Goal: Information Seeking & Learning: Learn about a topic

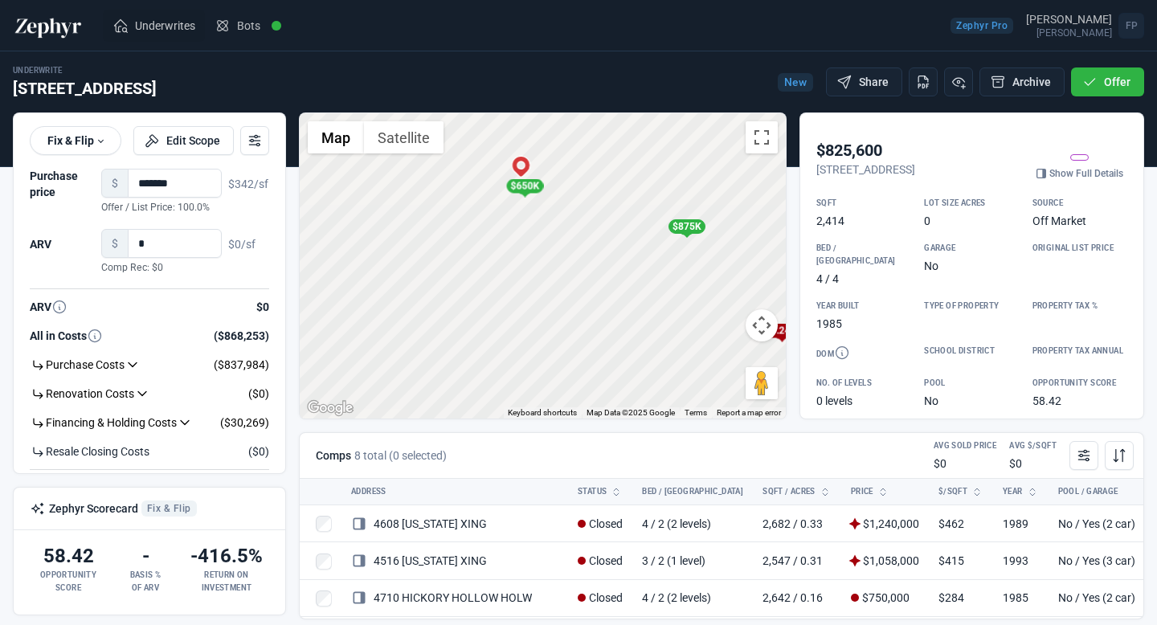
click at [150, 28] on span "Underwrites" at bounding box center [165, 26] width 60 height 16
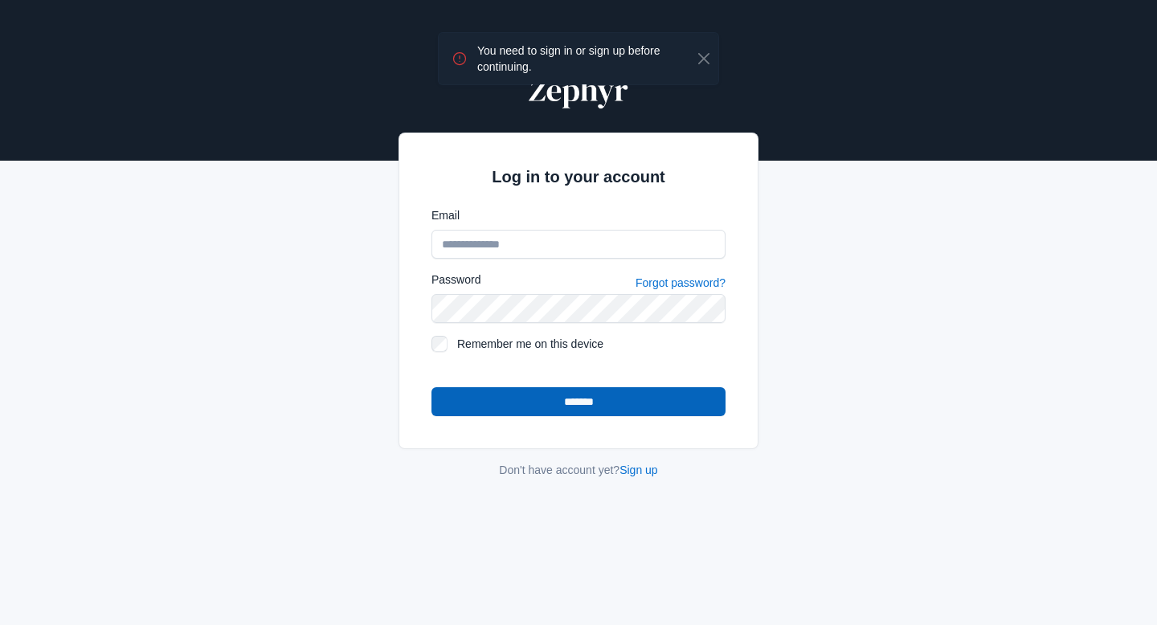
type input "**********"
click at [525, 399] on input "*******" at bounding box center [578, 401] width 294 height 29
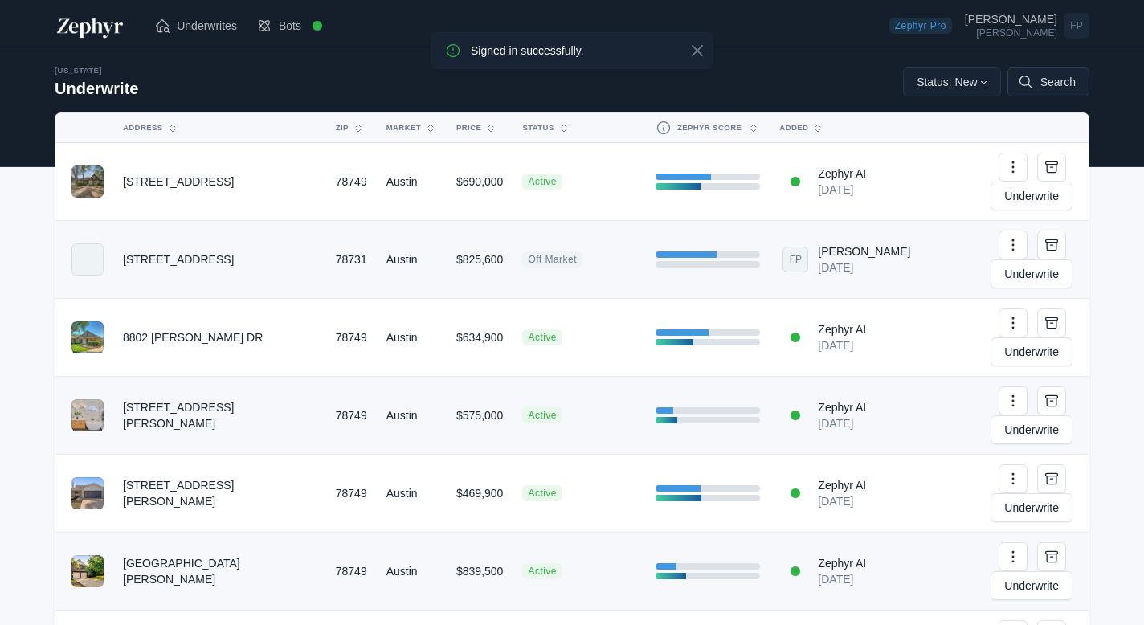
click at [1060, 89] on button "Search" at bounding box center [1048, 81] width 82 height 29
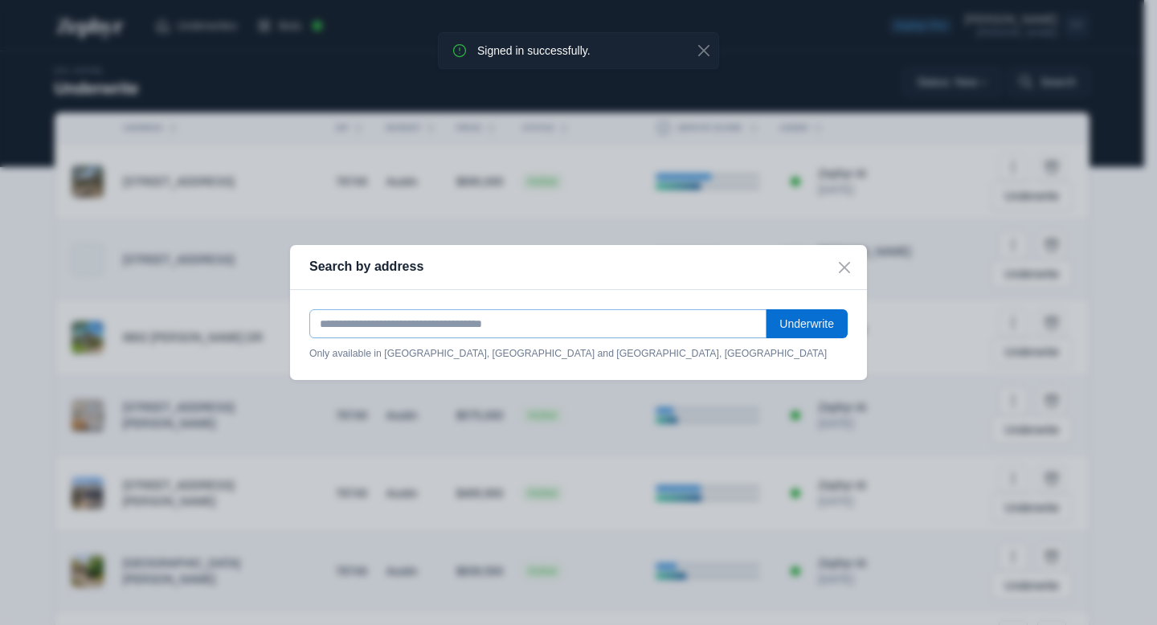
paste input "**********"
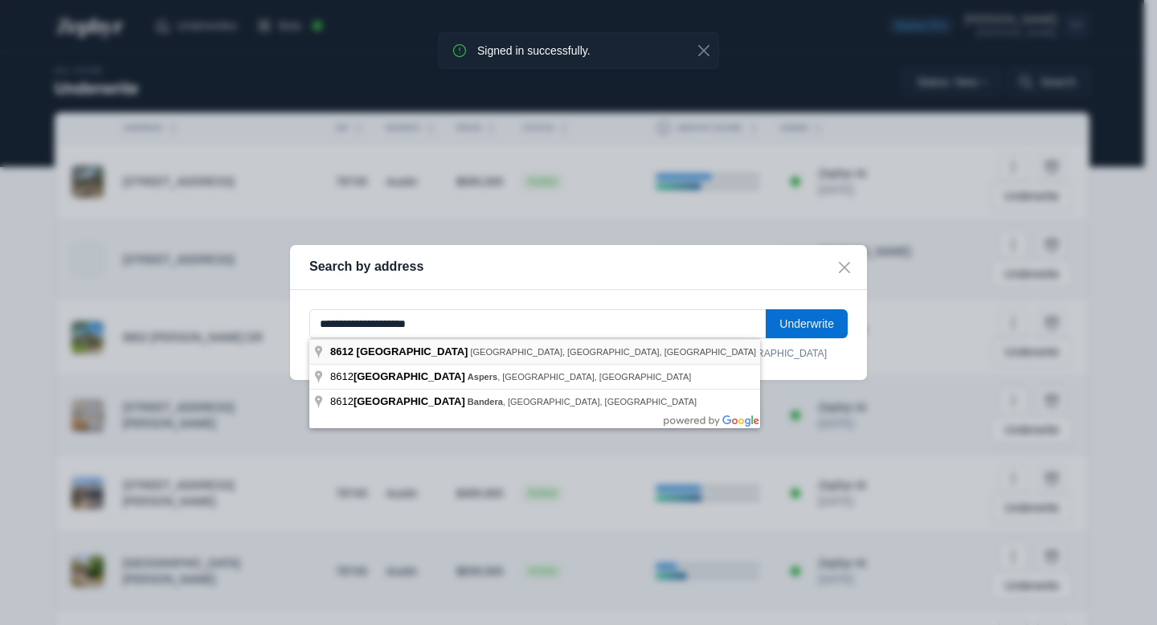
type input "**********"
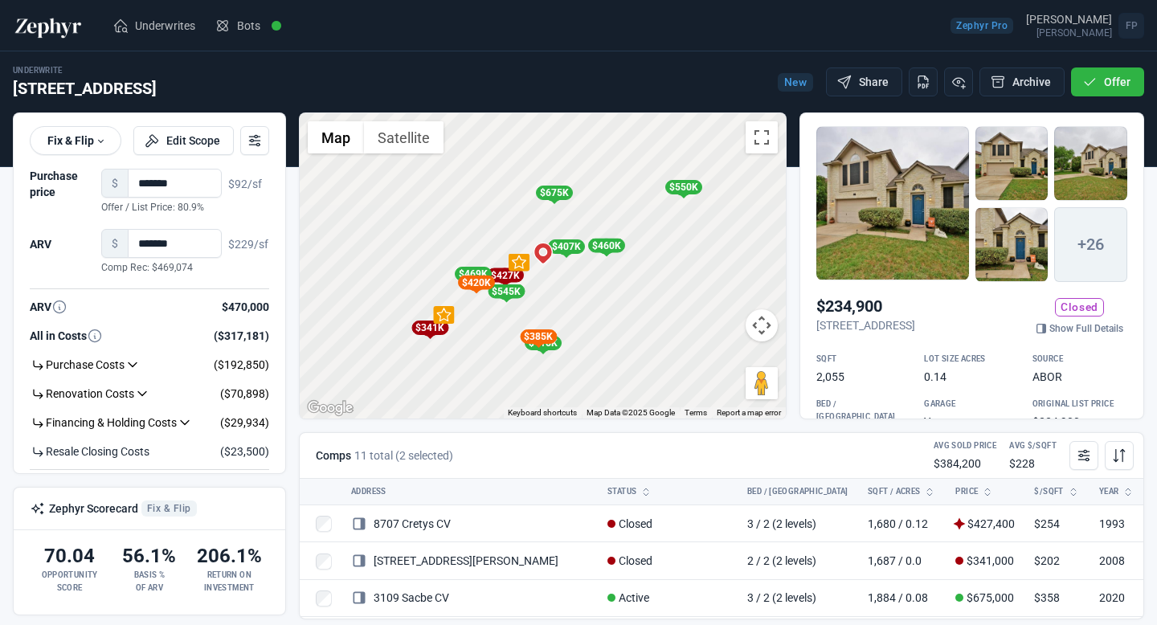
click at [601, 192] on div "To activate drag with keyboard, press Alt + Enter. Once in keyboard drag state,…" at bounding box center [543, 265] width 486 height 305
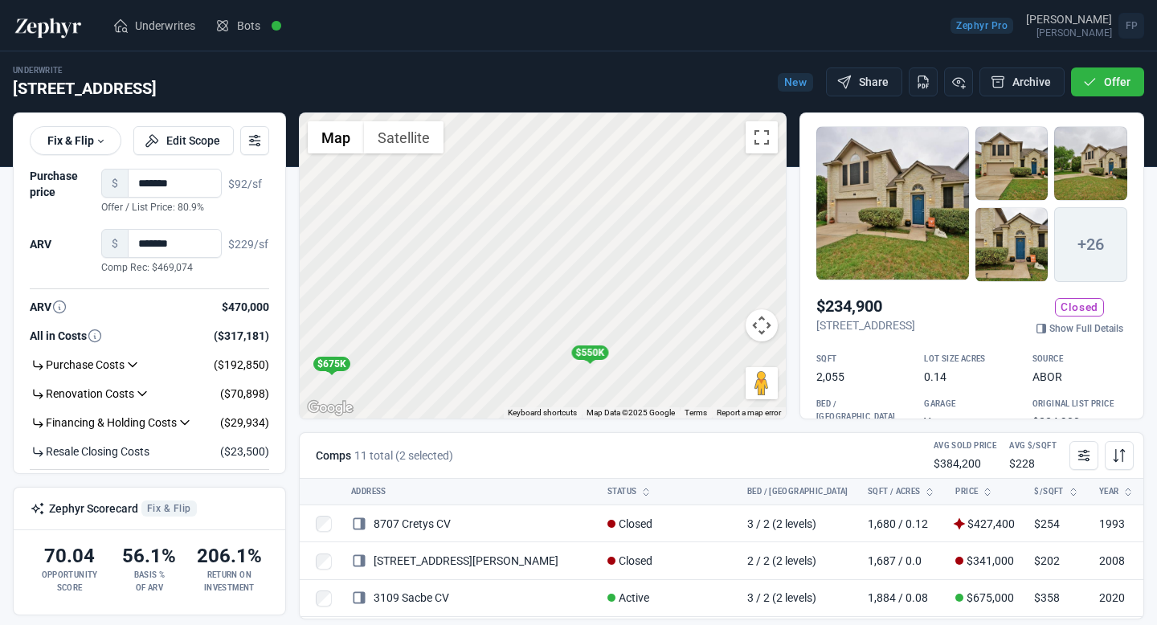
drag, startPoint x: 632, startPoint y: 154, endPoint x: 457, endPoint y: 319, distance: 240.4
click at [457, 319] on div "To activate drag with keyboard, press Alt + Enter. Once in keyboard drag state,…" at bounding box center [543, 265] width 486 height 305
drag, startPoint x: 537, startPoint y: 197, endPoint x: 512, endPoint y: 349, distance: 153.8
click at [512, 349] on div "To activate drag with keyboard, press Alt + Enter. Once in keyboard drag state,…" at bounding box center [543, 265] width 486 height 305
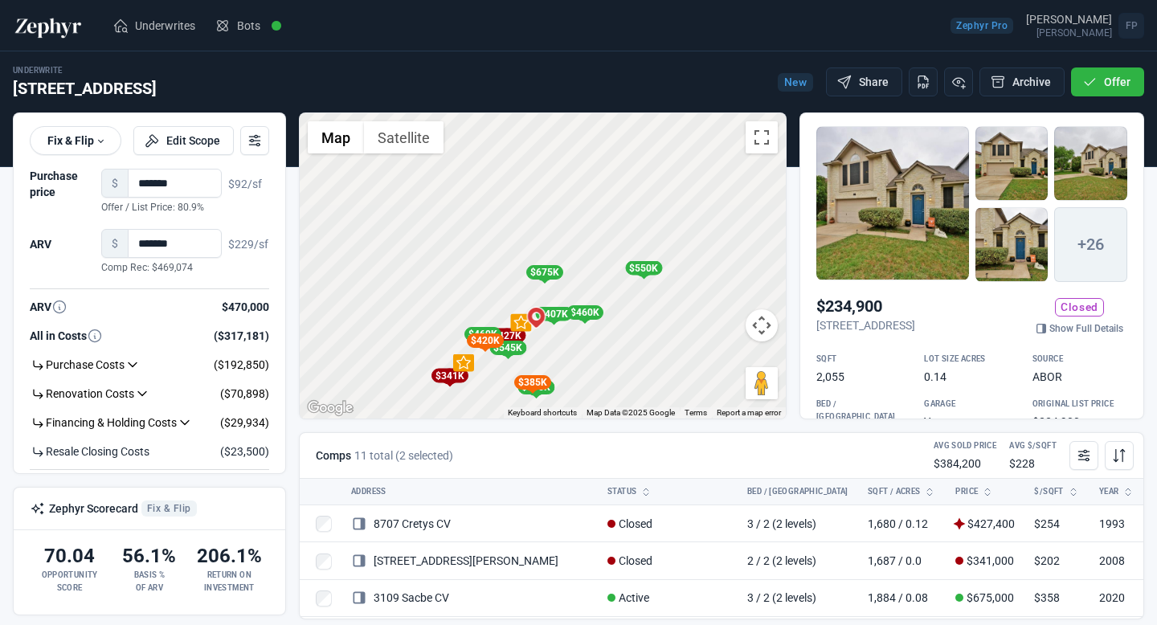
drag, startPoint x: 561, startPoint y: 337, endPoint x: 594, endPoint y: 249, distance: 94.3
click at [594, 249] on div "To activate drag with keyboard, press Alt + Enter. Once in keyboard drag state,…" at bounding box center [543, 265] width 486 height 305
click at [549, 296] on div "To activate drag with keyboard, press Alt + Enter. Once in keyboard drag state,…" at bounding box center [543, 265] width 486 height 305
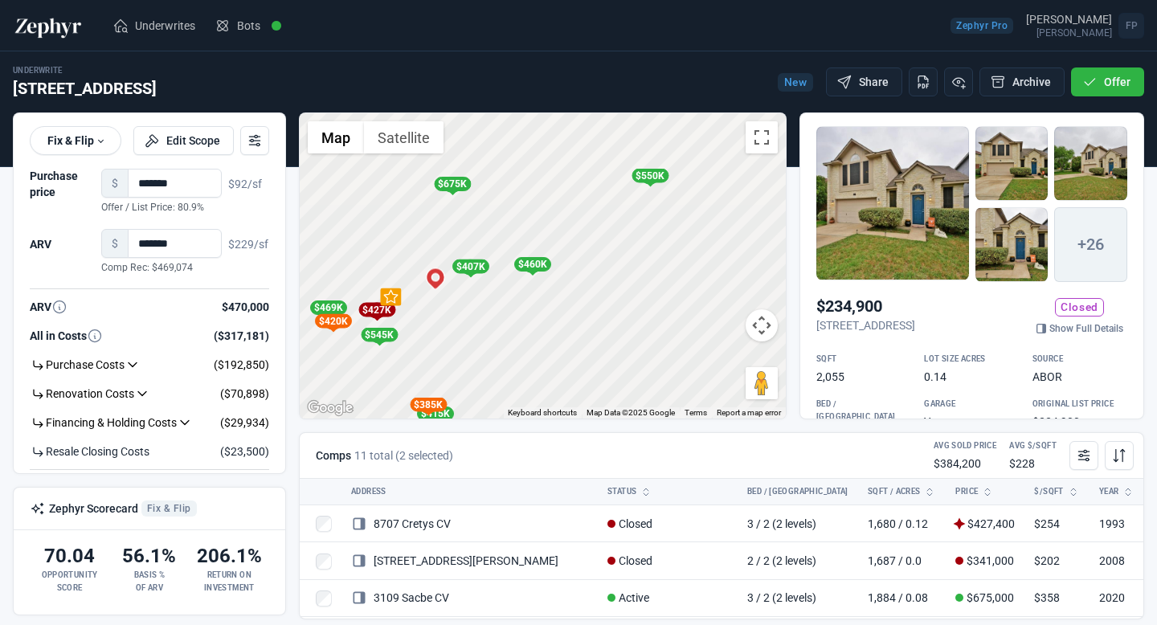
drag, startPoint x: 594, startPoint y: 263, endPoint x: 503, endPoint y: 190, distance: 116.5
click at [503, 190] on div "To activate drag with keyboard, press Alt + Enter. Once in keyboard drag state,…" at bounding box center [543, 265] width 486 height 305
click at [469, 266] on div "$407K" at bounding box center [469, 266] width 37 height 14
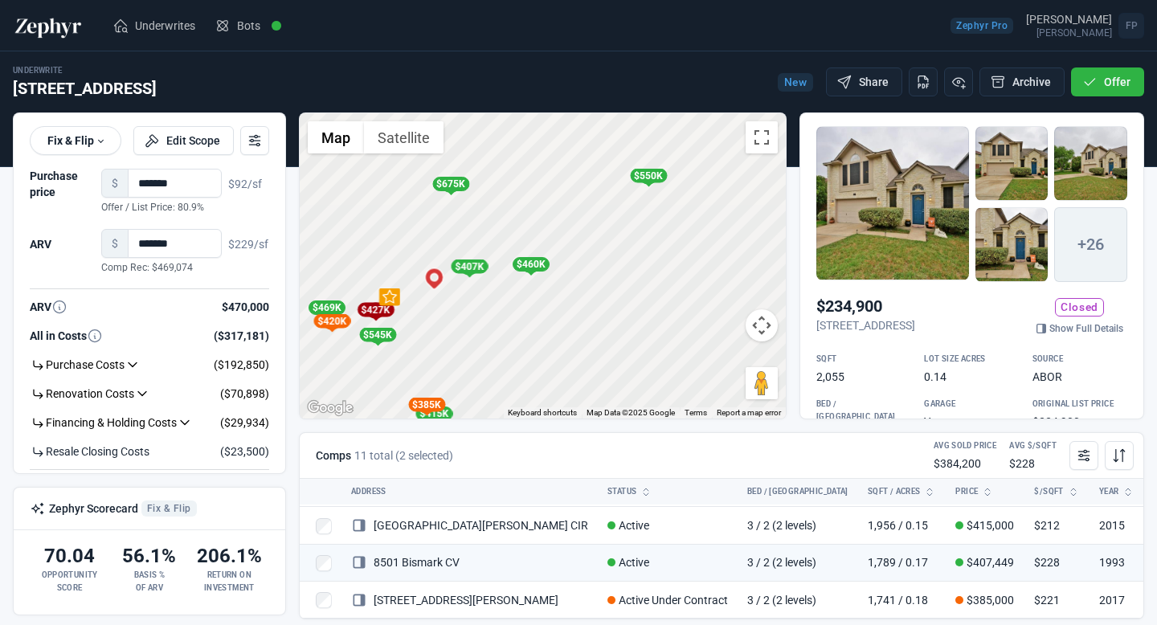
scroll to position [308, 0]
click at [443, 301] on div "To navigate, press the arrow keys. To activate drag with keyboard, press Alt + …" at bounding box center [543, 265] width 486 height 305
click at [443, 301] on div "To activate drag with keyboard, press Alt + Enter. Once in keyboard drag state,…" at bounding box center [543, 265] width 486 height 305
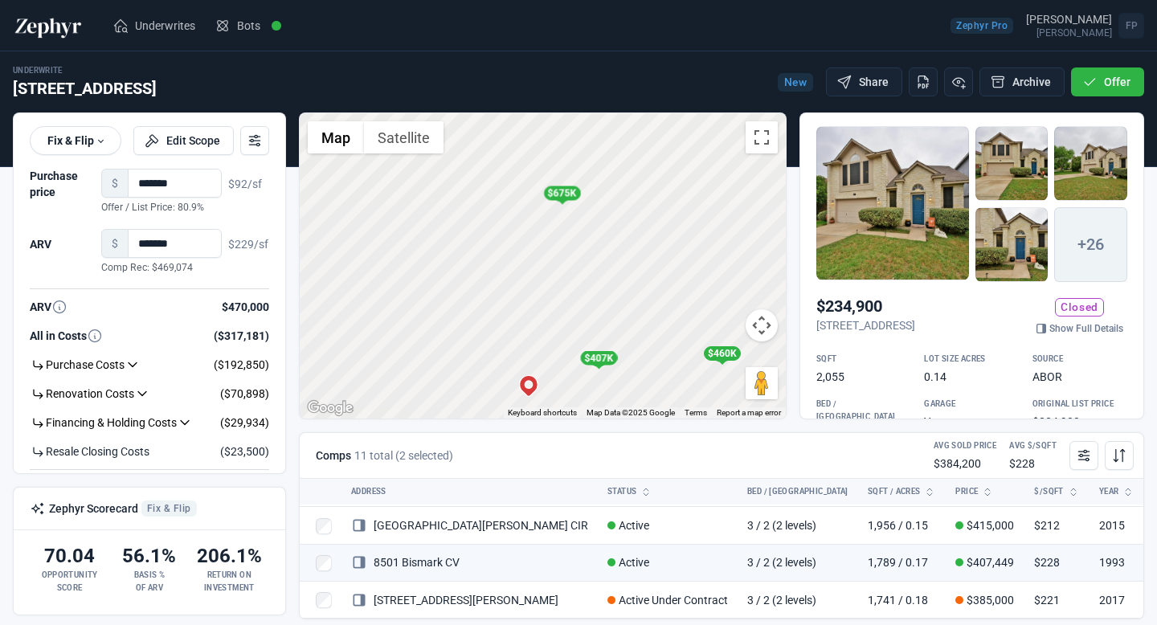
drag, startPoint x: 419, startPoint y: 232, endPoint x: 572, endPoint y: 329, distance: 180.5
click at [572, 331] on div "To activate drag with keyboard, press Alt + Enter. Once in keyboard drag state,…" at bounding box center [543, 265] width 486 height 305
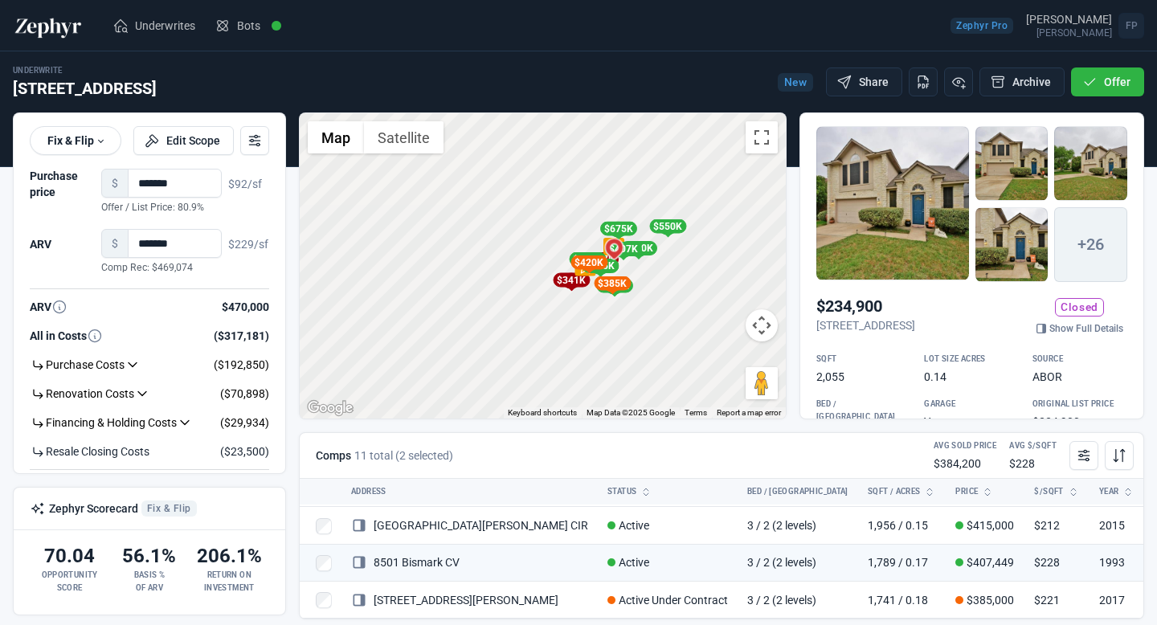
drag, startPoint x: 647, startPoint y: 234, endPoint x: 677, endPoint y: 168, distance: 72.6
click at [677, 168] on div "To activate drag with keyboard, press Alt + Enter. Once in keyboard drag state,…" at bounding box center [543, 265] width 486 height 305
click at [518, 258] on div "To activate drag with keyboard, press Alt + Enter. Once in keyboard drag state,…" at bounding box center [543, 265] width 486 height 305
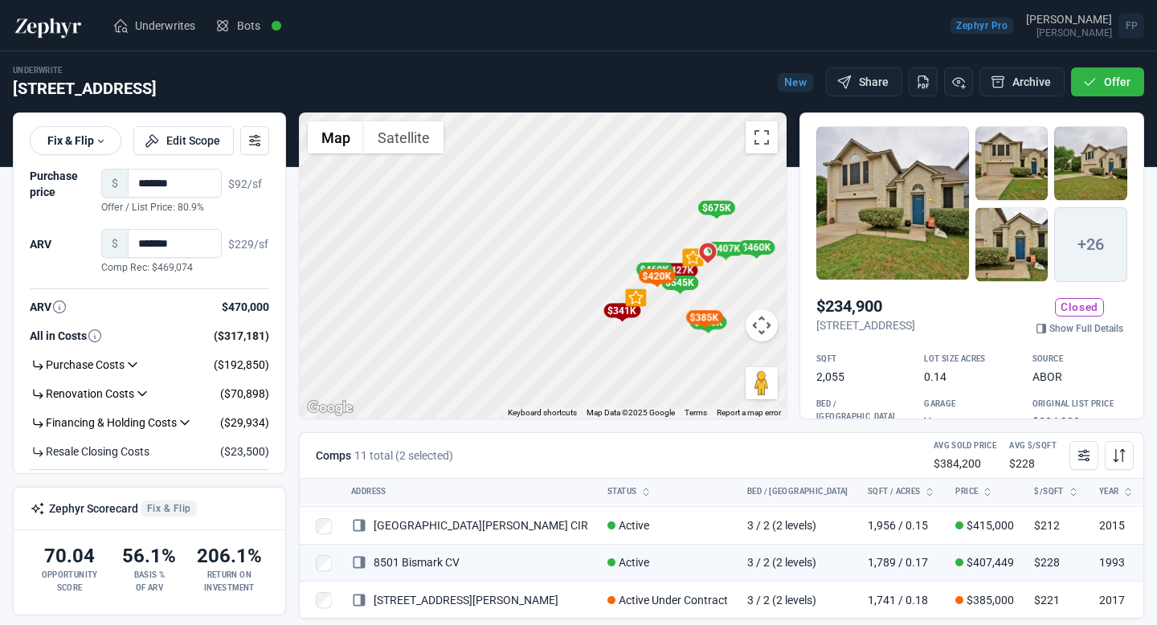
click at [497, 267] on div "To activate drag with keyboard, press Alt + Enter. Once in keyboard drag state,…" at bounding box center [543, 265] width 486 height 305
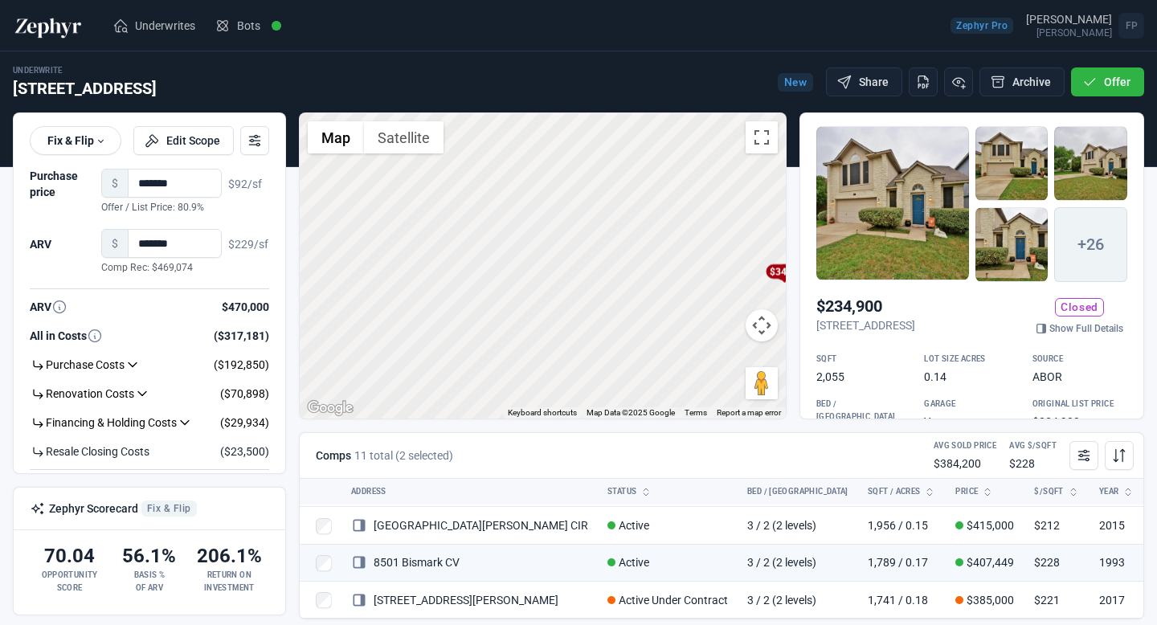
drag, startPoint x: 476, startPoint y: 308, endPoint x: 515, endPoint y: 202, distance: 113.1
click at [515, 202] on div "To activate drag with keyboard, press Alt + Enter. Once in keyboard drag state,…" at bounding box center [543, 265] width 486 height 305
drag, startPoint x: 437, startPoint y: 308, endPoint x: 254, endPoint y: 456, distance: 235.3
click at [259, 449] on div "****** Fix & Flip Fix & Flip Long Term Rental Edit Scope Purchase price $ *****…" at bounding box center [578, 365] width 1144 height 507
drag, startPoint x: 372, startPoint y: 342, endPoint x: 582, endPoint y: 176, distance: 267.6
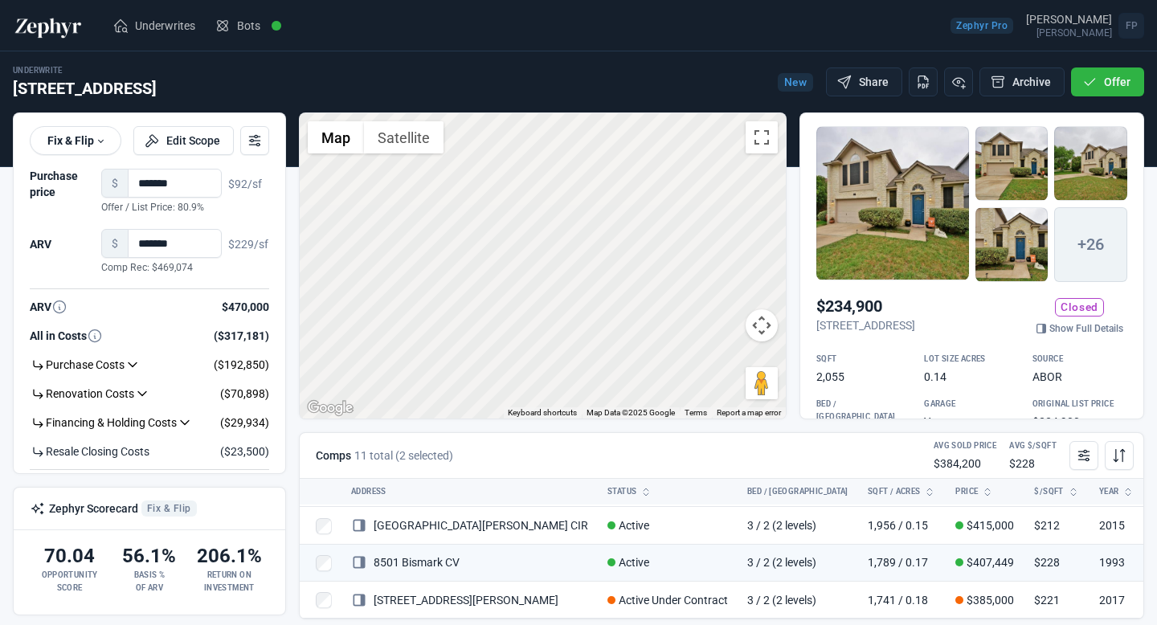
click at [581, 178] on div "To activate drag with keyboard, press Alt + Enter. Once in keyboard drag state,…" at bounding box center [543, 265] width 486 height 305
drag, startPoint x: 416, startPoint y: 307, endPoint x: 548, endPoint y: 275, distance: 135.6
click at [548, 275] on div "To activate drag with keyboard, press Alt + Enter. Once in keyboard drag state,…" at bounding box center [543, 265] width 486 height 305
click at [586, 287] on div "To activate drag with keyboard, press Alt + Enter. Once in keyboard drag state,…" at bounding box center [543, 265] width 486 height 305
click at [587, 287] on div "To activate drag with keyboard, press Alt + Enter. Once in keyboard drag state,…" at bounding box center [543, 265] width 486 height 305
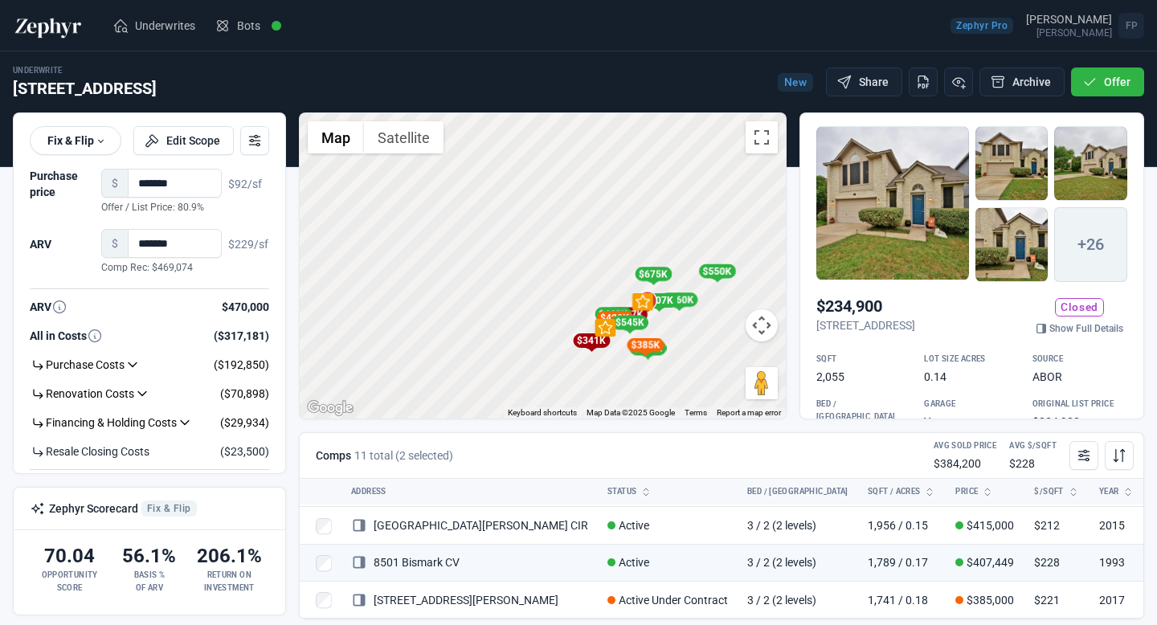
click at [587, 287] on div "To activate drag with keyboard, press Alt + Enter. Once in keyboard drag state,…" at bounding box center [543, 265] width 486 height 305
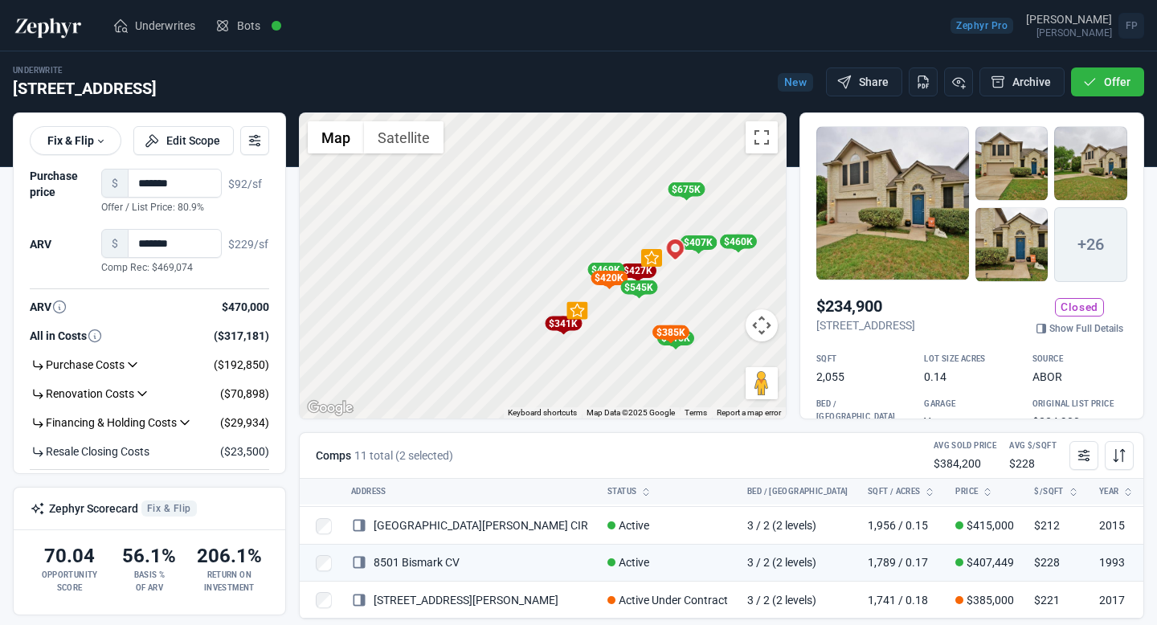
drag, startPoint x: 617, startPoint y: 328, endPoint x: 577, endPoint y: 231, distance: 105.2
click at [577, 231] on div "To activate drag with keyboard, press Alt + Enter. Once in keyboard drag state,…" at bounding box center [543, 265] width 486 height 305
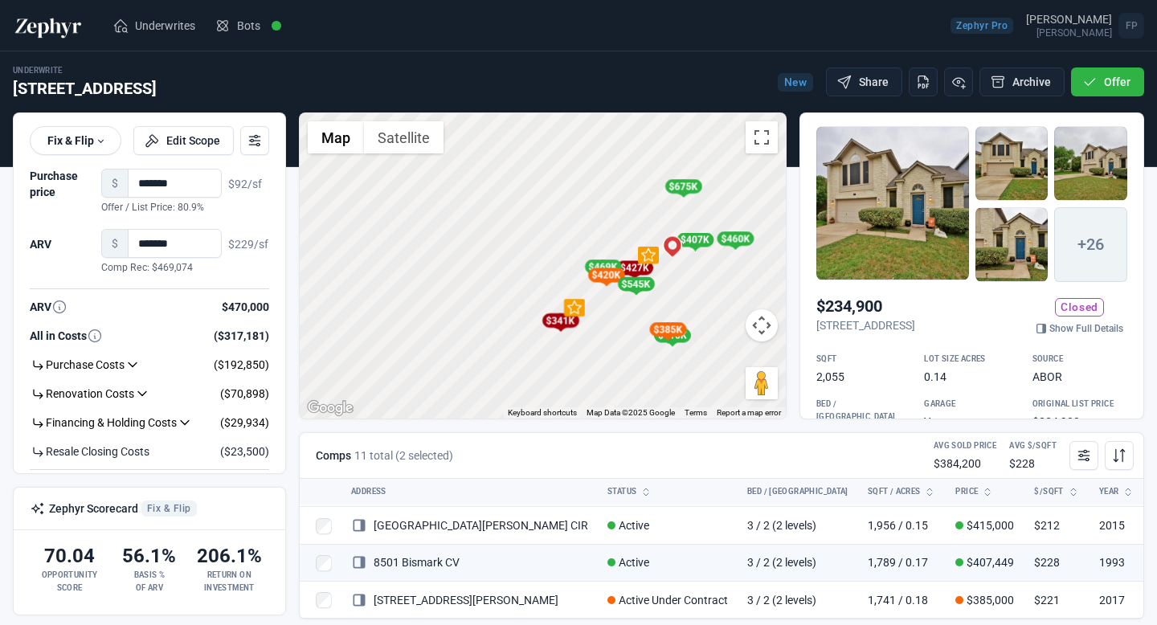
click at [599, 234] on div "To activate drag with keyboard, press Alt + Enter. Once in keyboard drag state,…" at bounding box center [543, 265] width 486 height 305
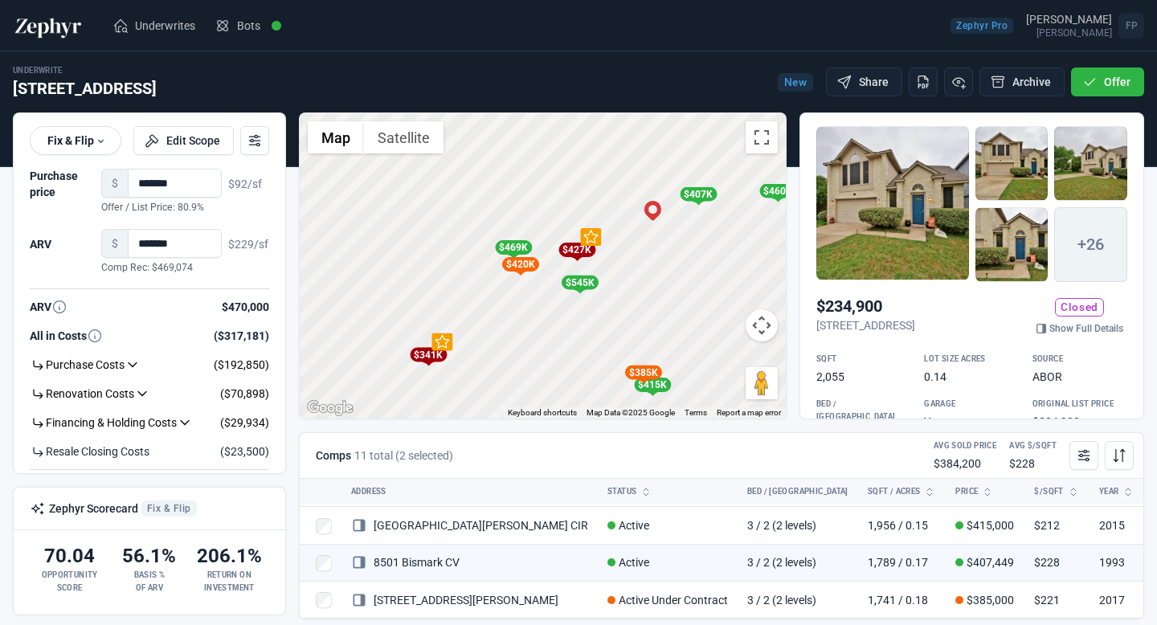
drag, startPoint x: 619, startPoint y: 250, endPoint x: 508, endPoint y: 180, distance: 130.4
click at [509, 178] on div "To activate drag with keyboard, press Alt + Enter. Once in keyboard drag state,…" at bounding box center [543, 265] width 486 height 305
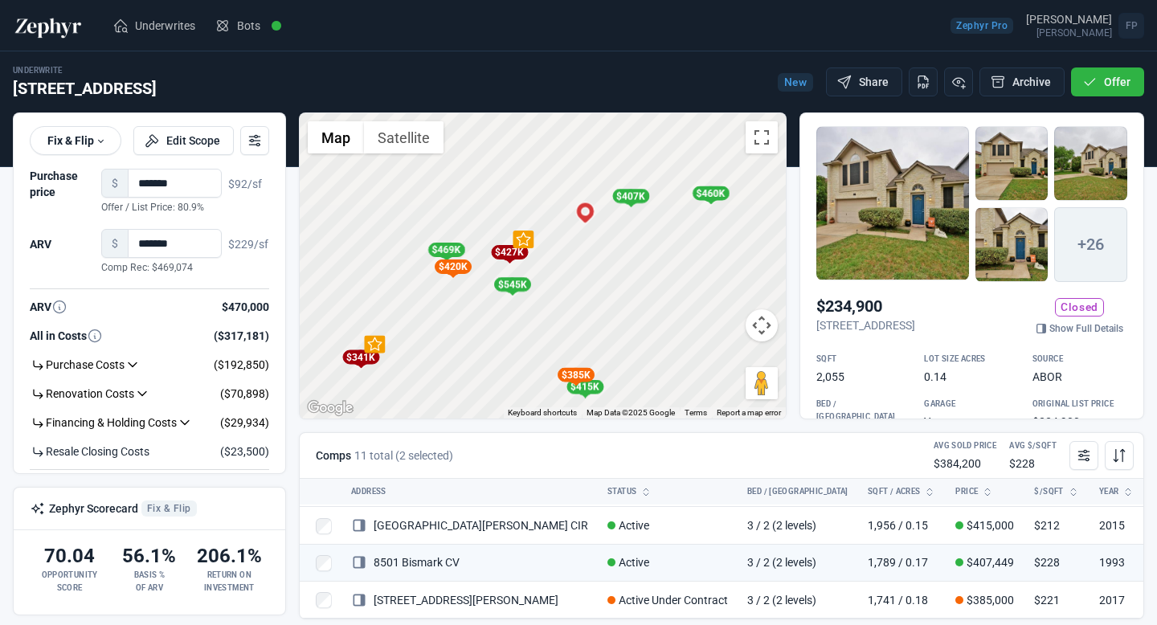
drag, startPoint x: 582, startPoint y: 203, endPoint x: 496, endPoint y: 215, distance: 86.8
click at [496, 215] on div "To activate drag with keyboard, press Alt + Enter. Once in keyboard drag state,…" at bounding box center [543, 265] width 486 height 305
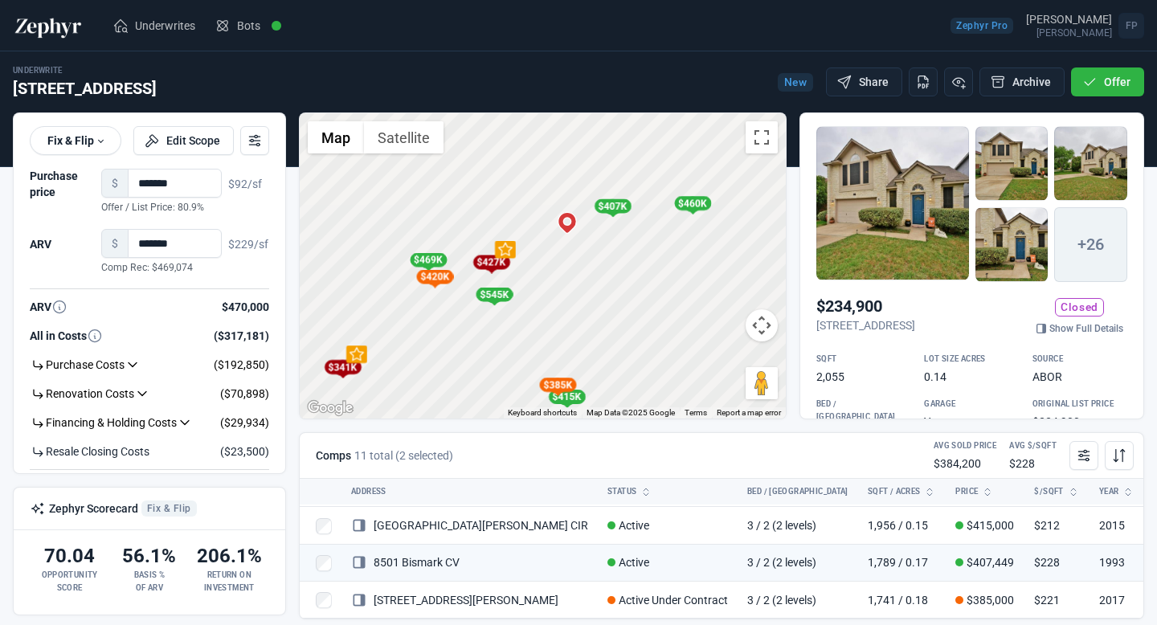
click at [487, 260] on div "$427K" at bounding box center [490, 262] width 37 height 14
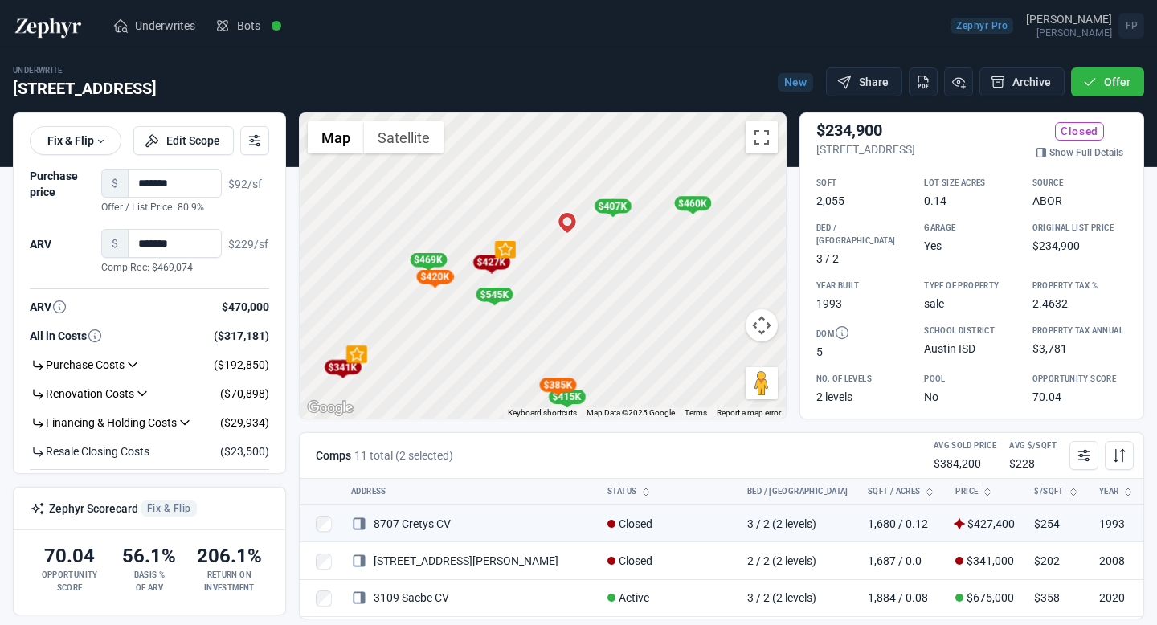
scroll to position [178, 0]
click at [491, 263] on div "$427K" at bounding box center [490, 262] width 37 height 14
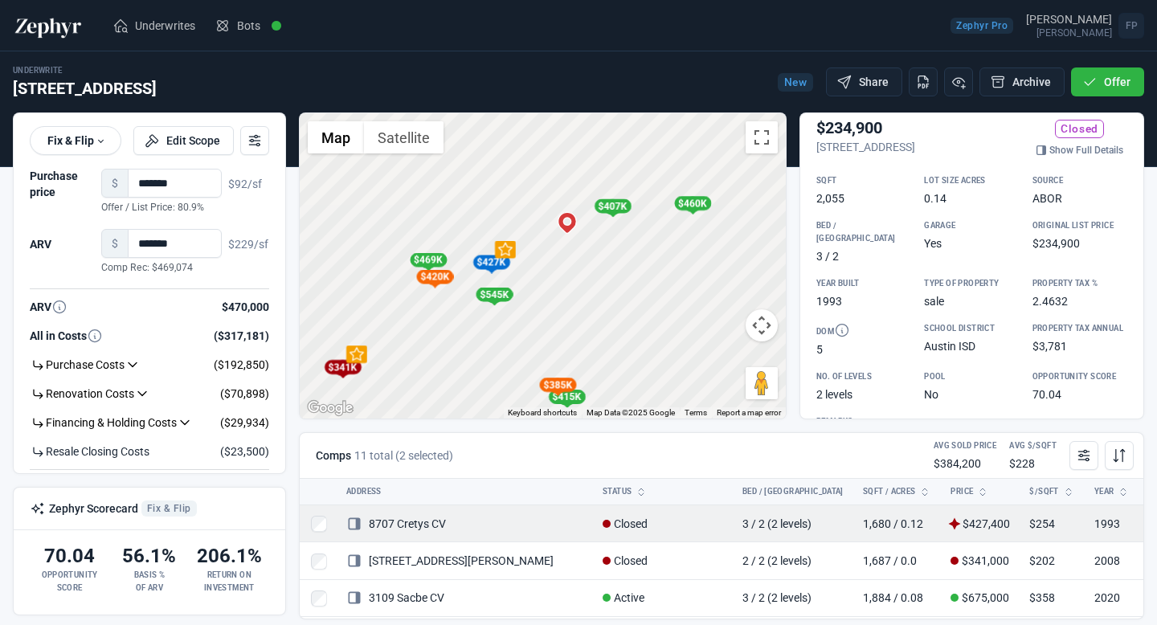
scroll to position [0, 0]
click at [386, 521] on link "8707 Cretys CV" at bounding box center [401, 523] width 100 height 13
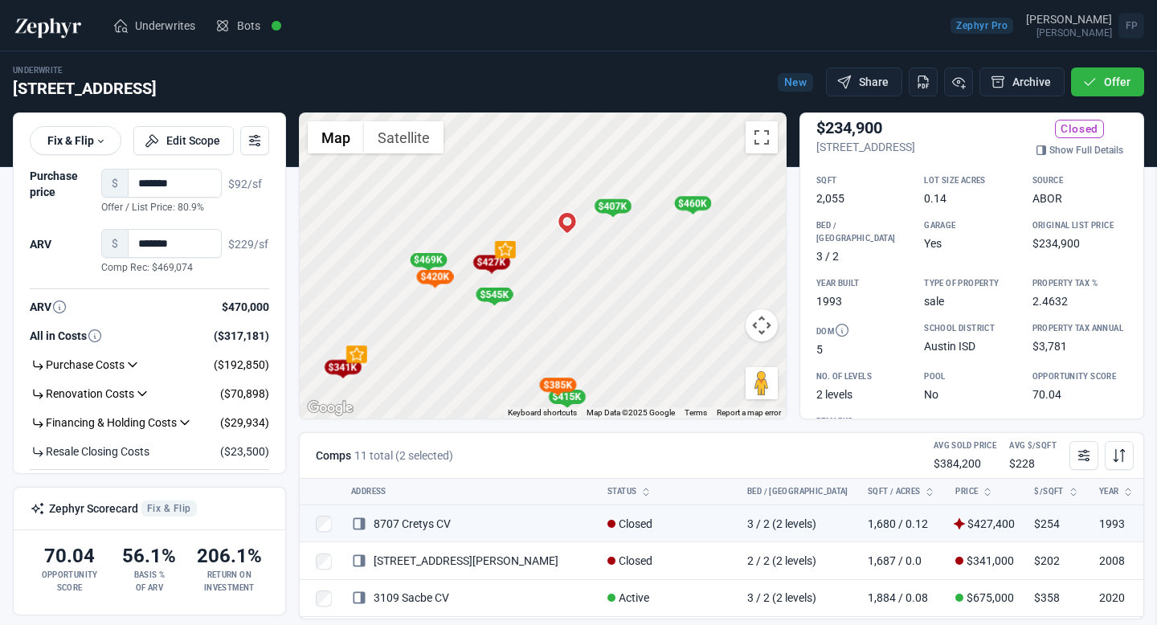
click at [470, 217] on div at bounding box center [578, 312] width 1157 height 625
click at [492, 293] on div "$545K" at bounding box center [494, 295] width 37 height 14
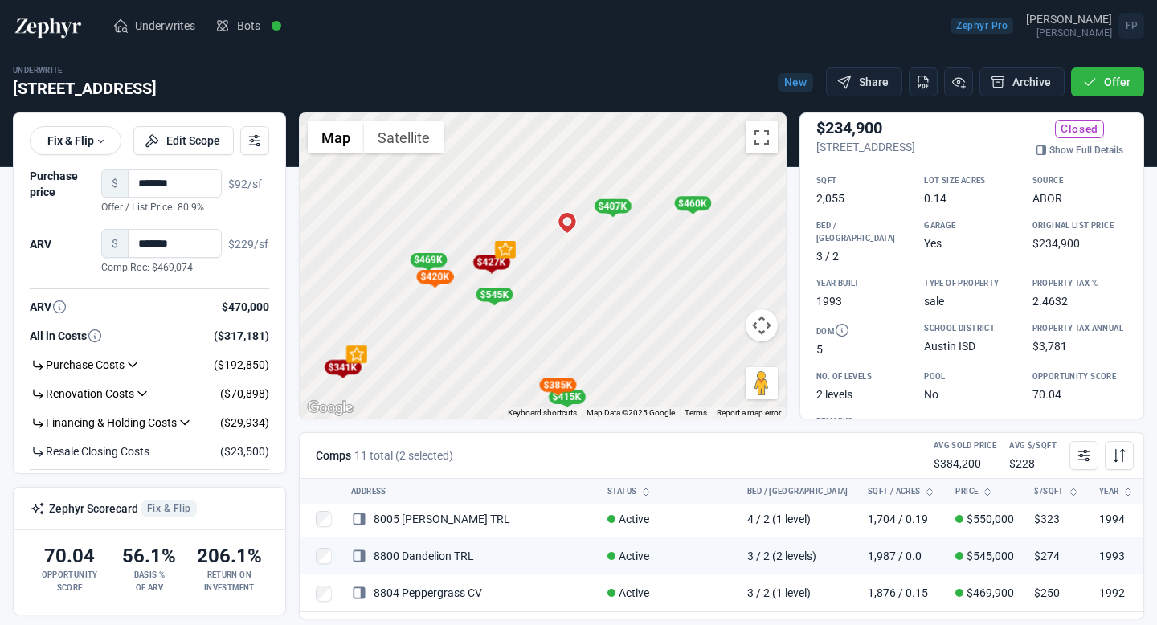
scroll to position [130, 0]
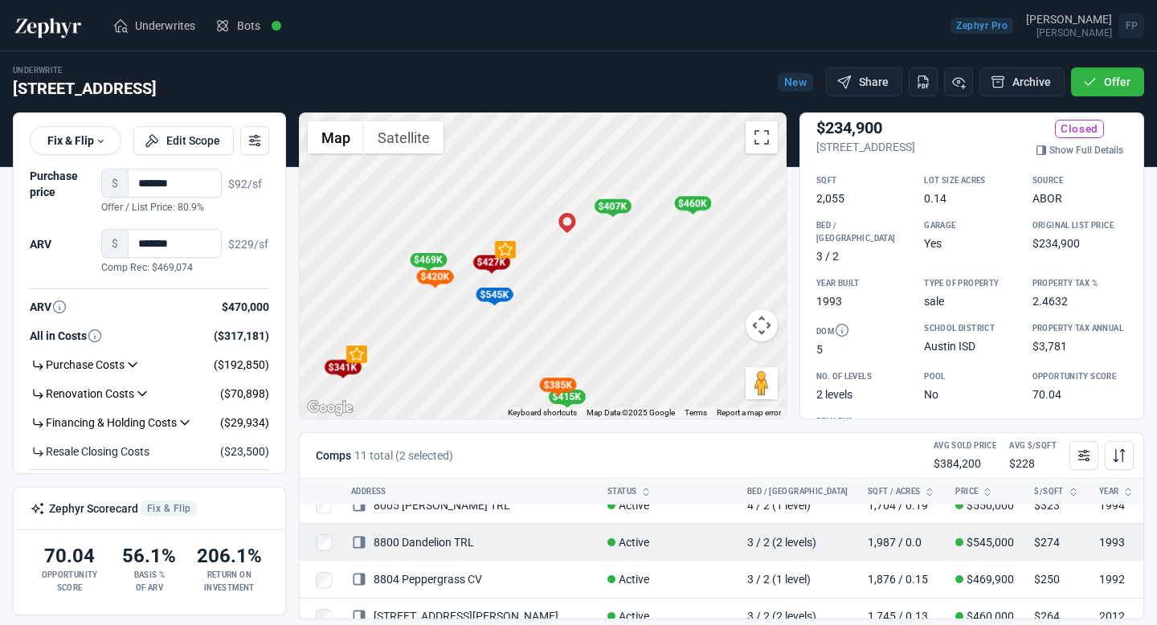
click at [467, 545] on link "8800 Dandelion TRL" at bounding box center [412, 542] width 123 height 13
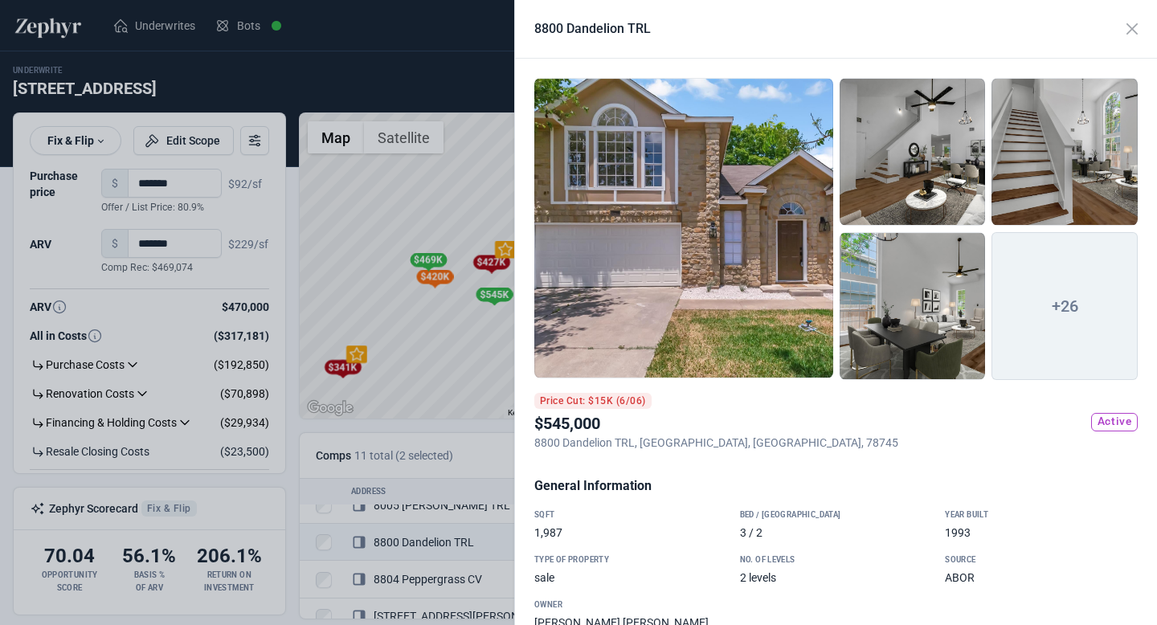
click at [1007, 160] on div at bounding box center [1064, 152] width 146 height 148
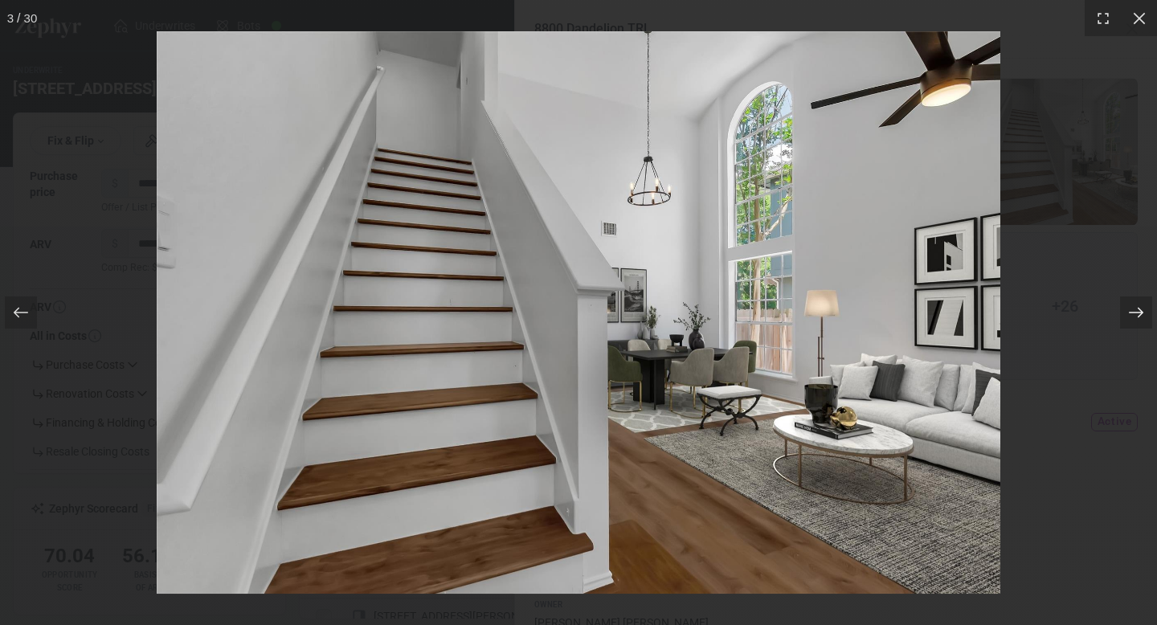
click at [1138, 308] on icon at bounding box center [1136, 313] width 14 height 10
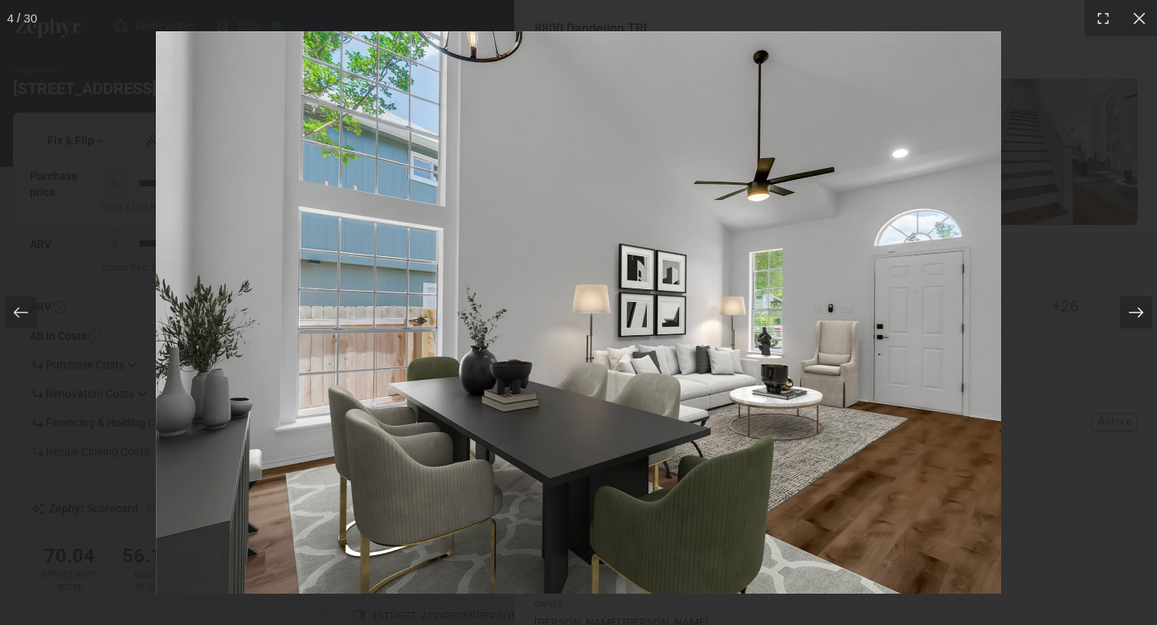
click at [1138, 308] on icon at bounding box center [1136, 313] width 14 height 10
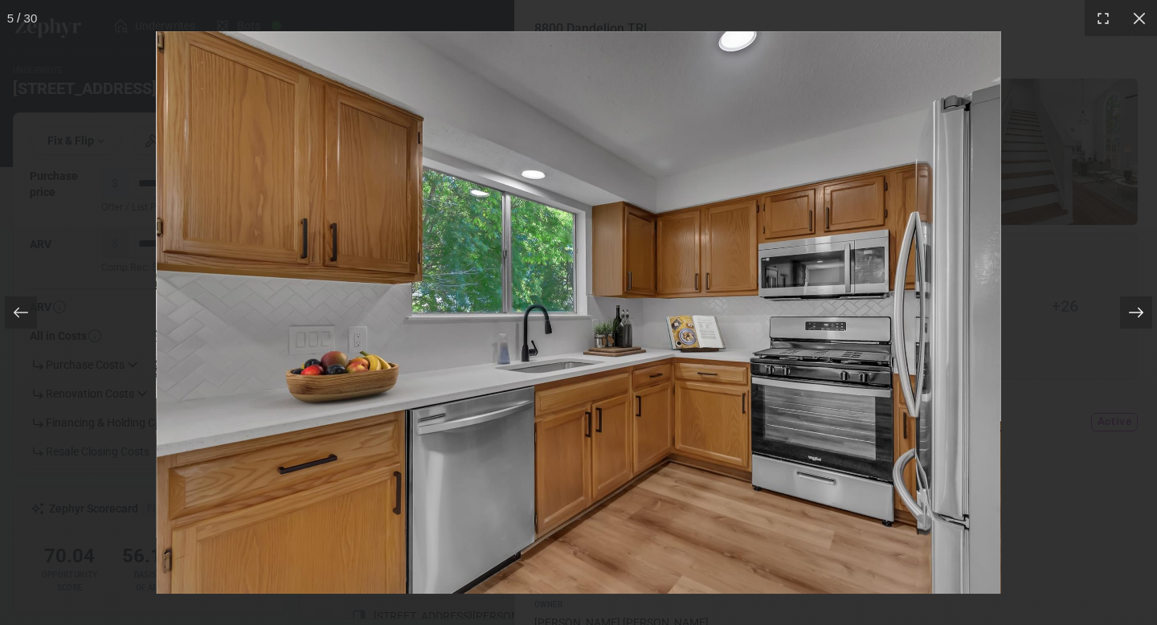
click at [1138, 308] on icon at bounding box center [1136, 313] width 14 height 10
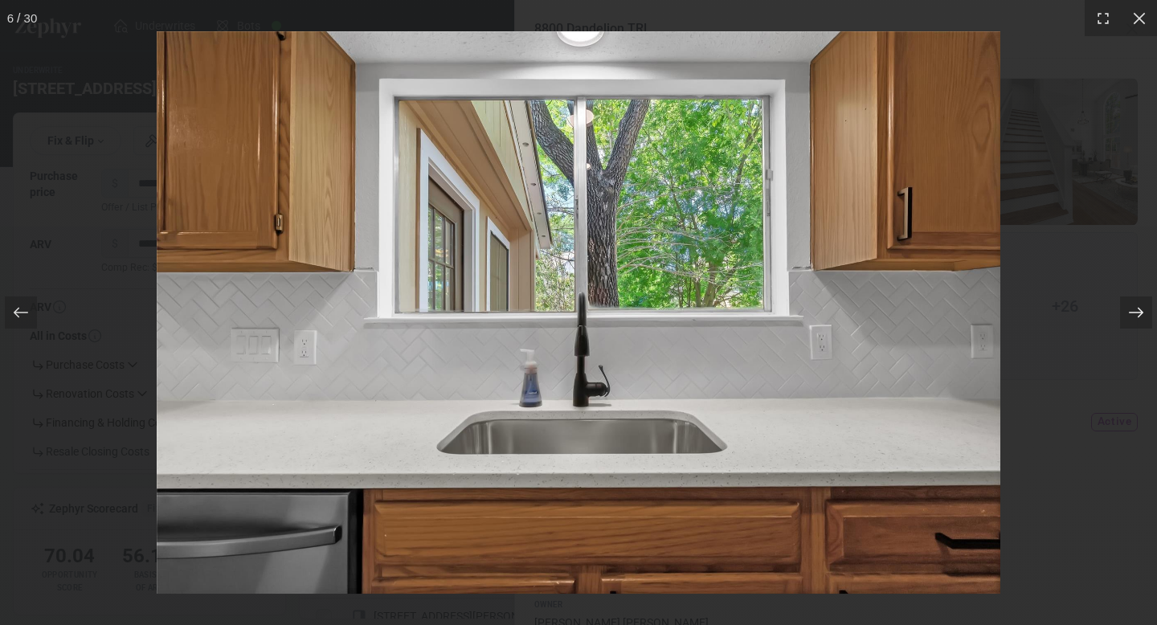
click at [1138, 308] on icon at bounding box center [1136, 313] width 14 height 10
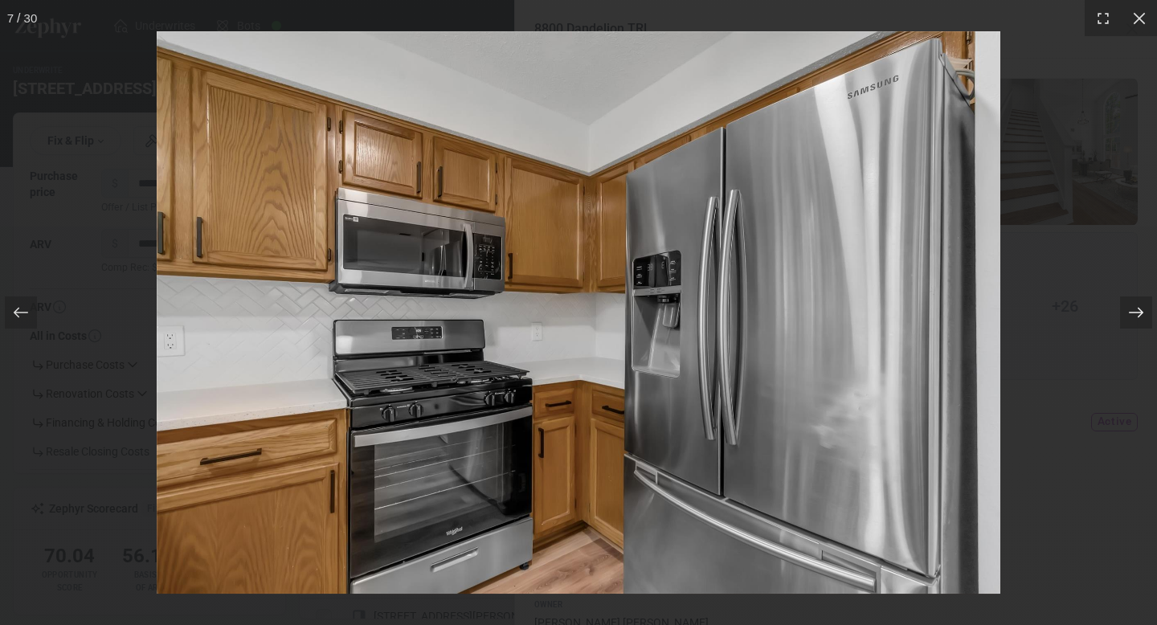
click at [1138, 308] on icon at bounding box center [1136, 313] width 14 height 10
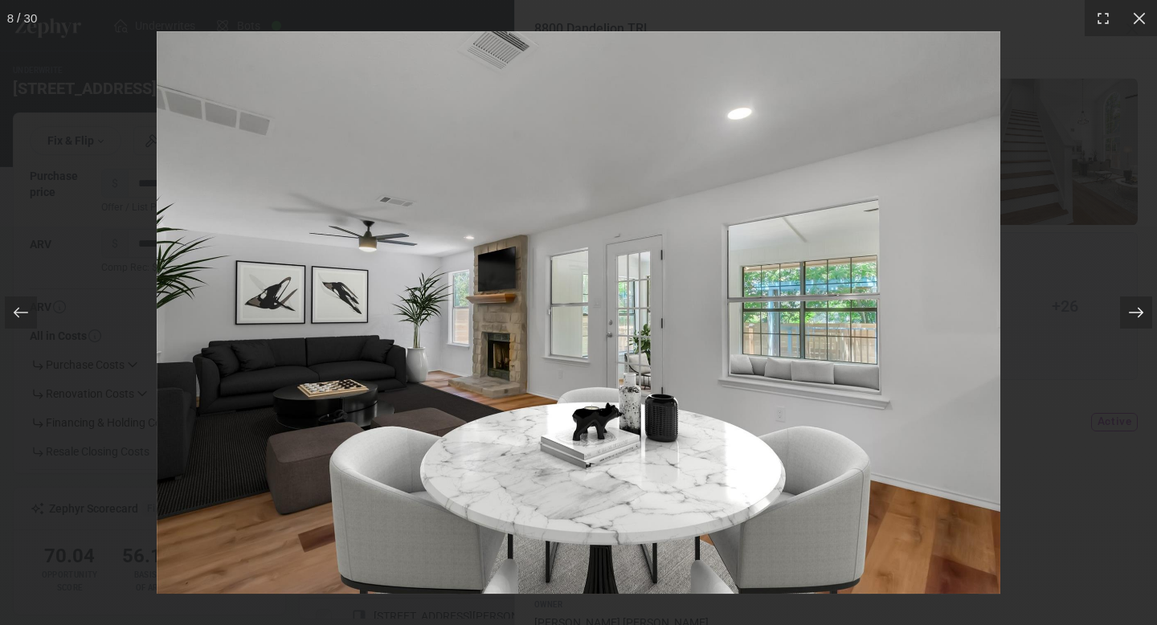
click at [1138, 308] on icon at bounding box center [1136, 313] width 14 height 10
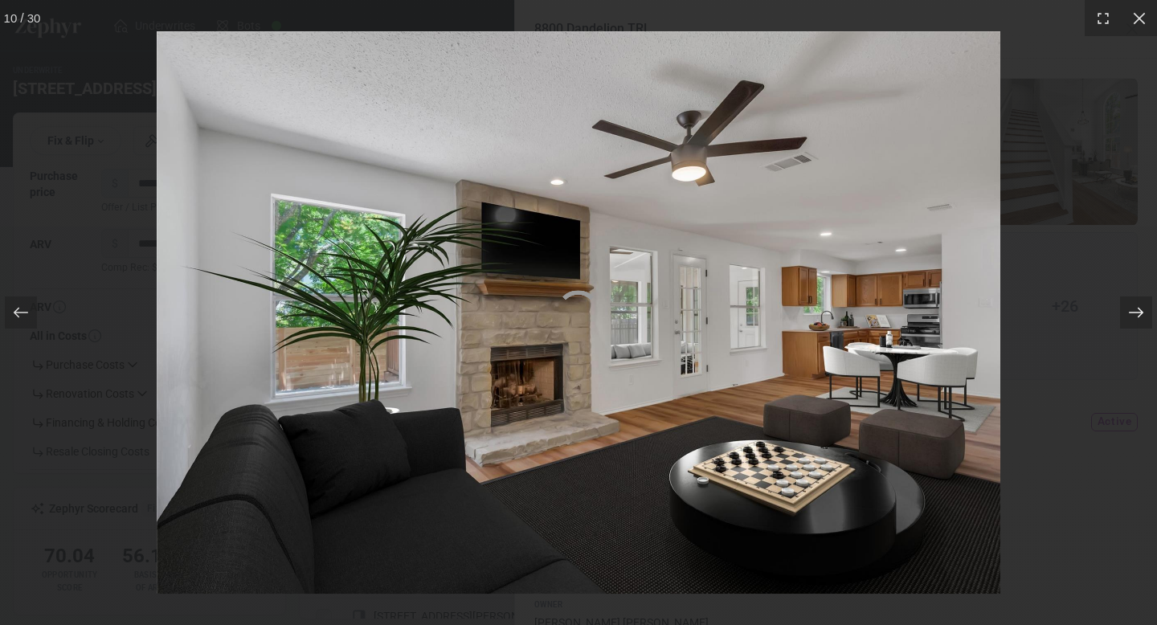
click at [1138, 308] on icon at bounding box center [1136, 313] width 14 height 10
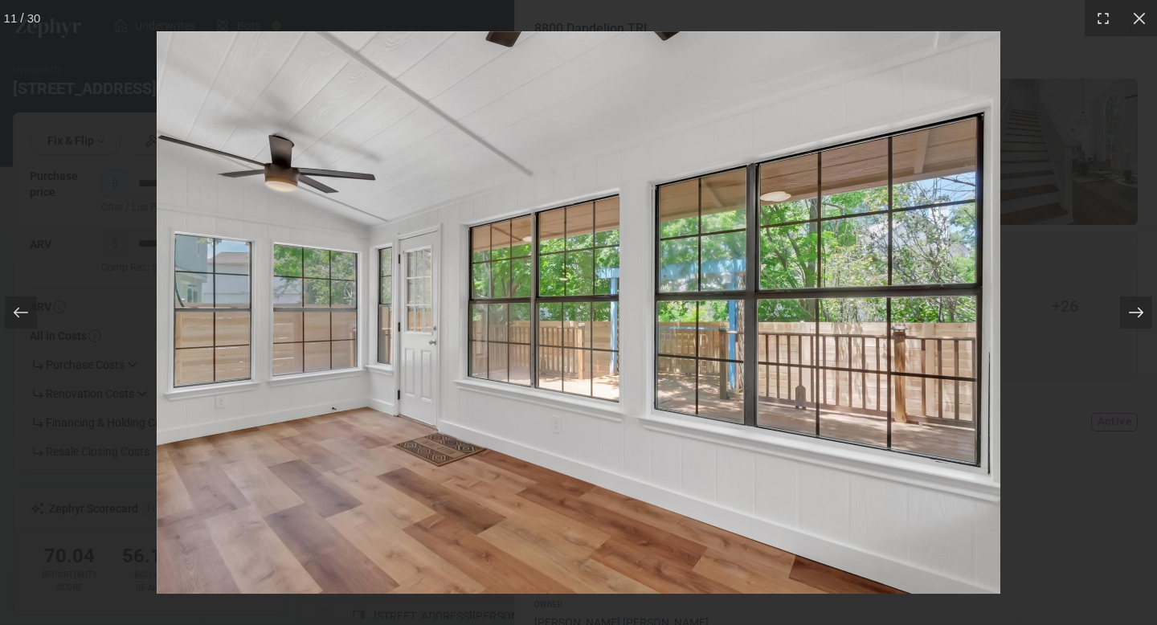
click at [1138, 307] on icon at bounding box center [1136, 312] width 16 height 16
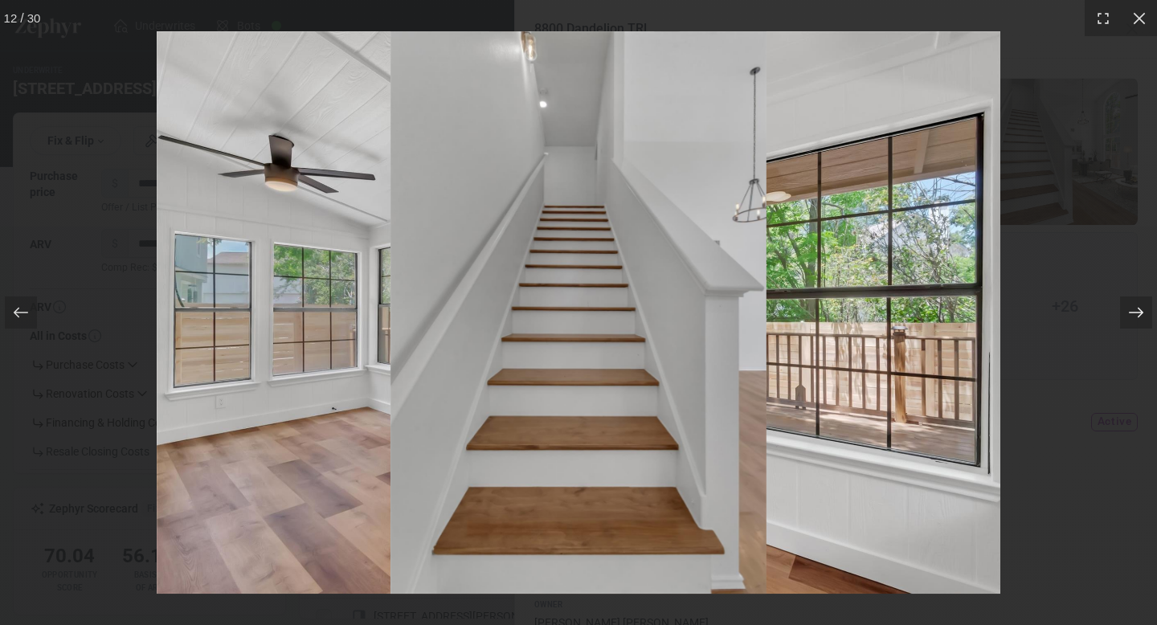
click at [1138, 308] on icon at bounding box center [1136, 313] width 14 height 10
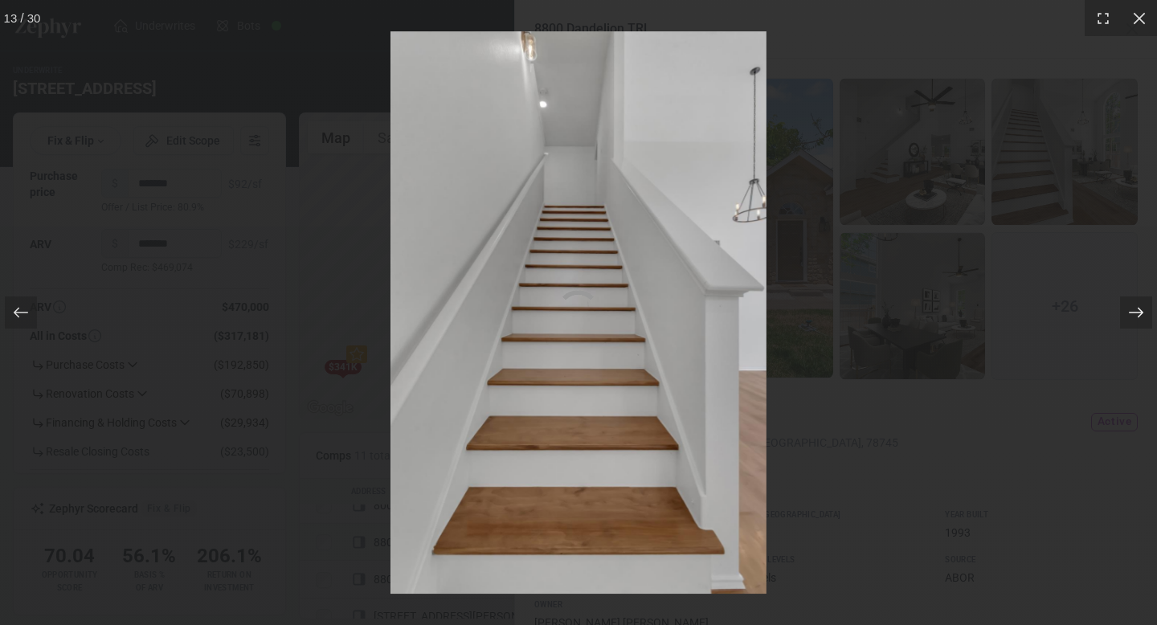
click at [1138, 307] on icon at bounding box center [1136, 312] width 16 height 16
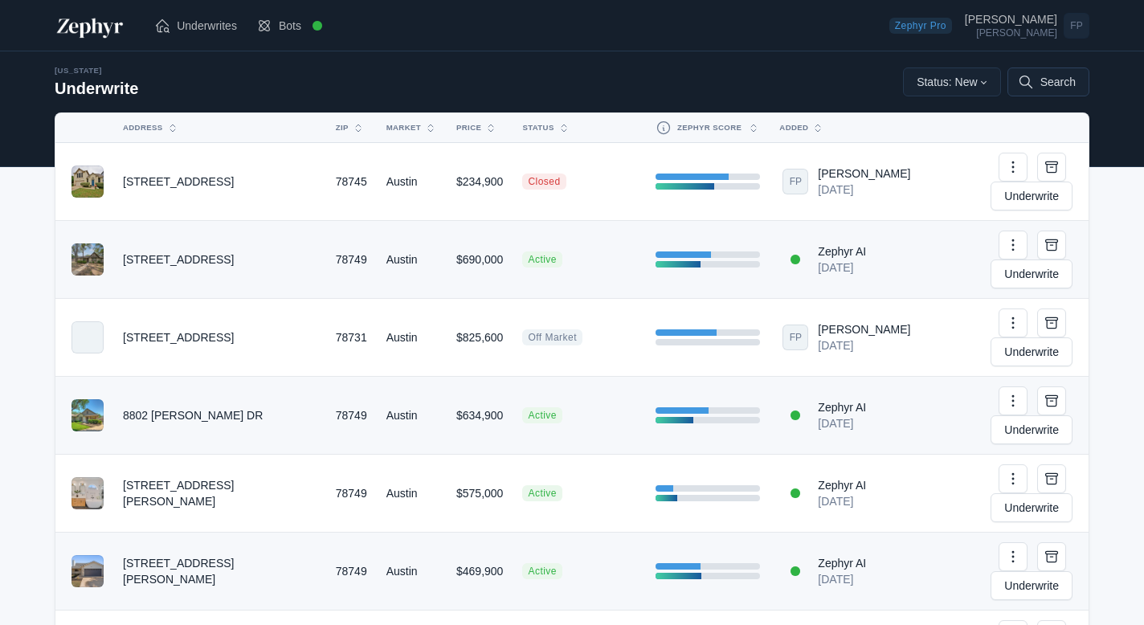
click at [1049, 87] on button "Search" at bounding box center [1048, 81] width 82 height 29
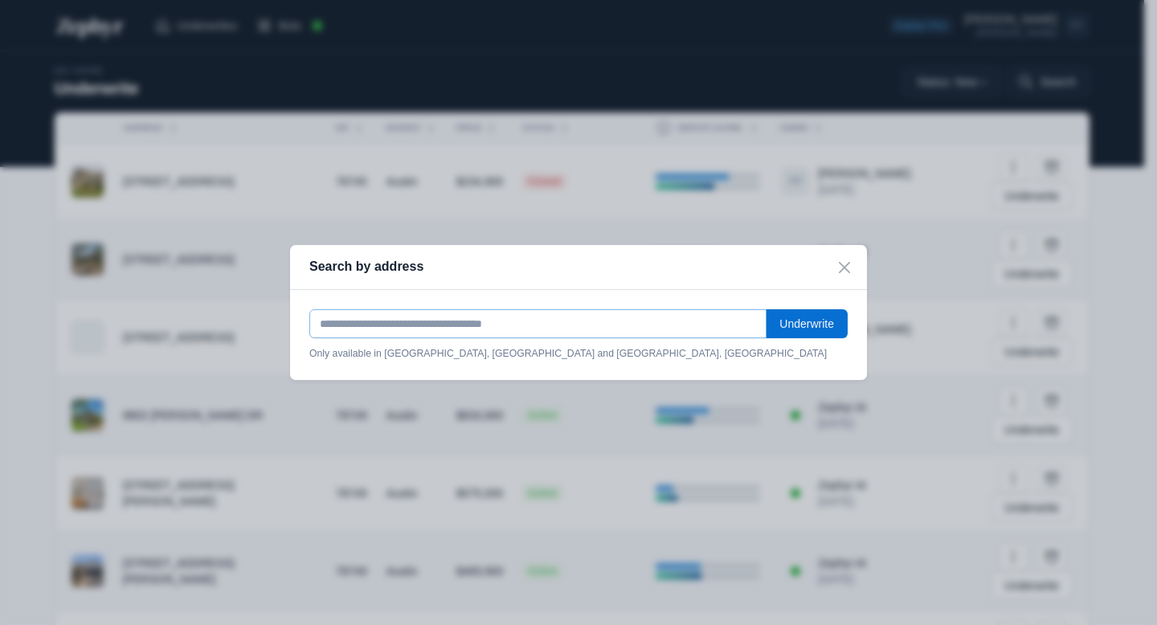
click at [527, 324] on input "text" at bounding box center [537, 323] width 457 height 29
paste input "**********"
click at [500, 318] on input "**********" at bounding box center [528, 323] width 438 height 29
click at [500, 319] on input "**********" at bounding box center [528, 323] width 438 height 29
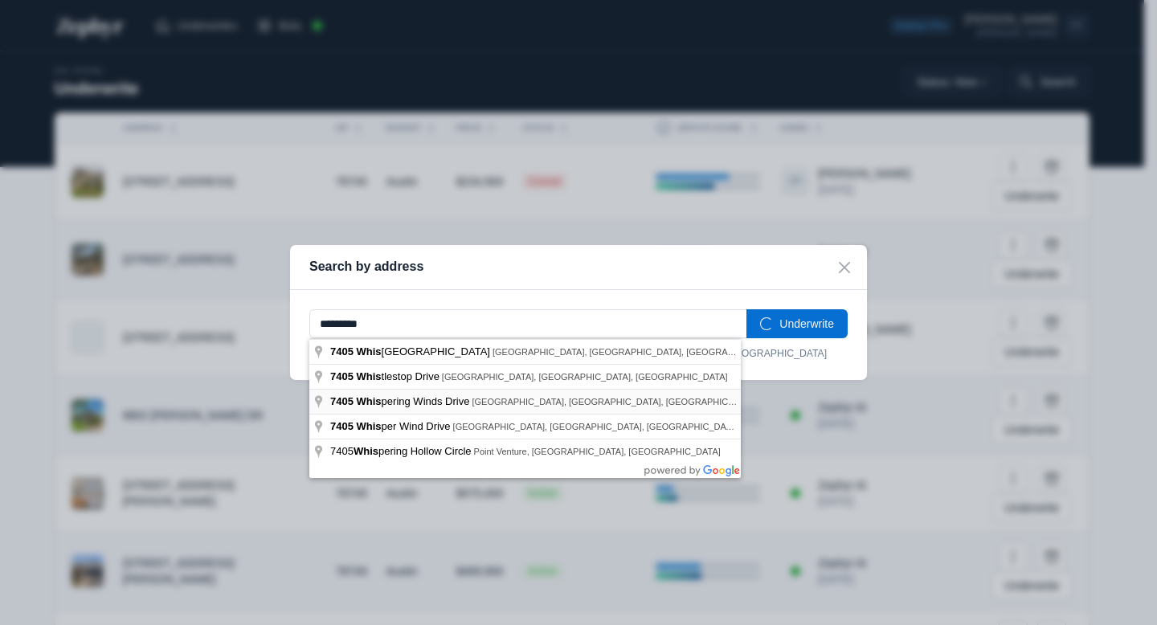
type input "**********"
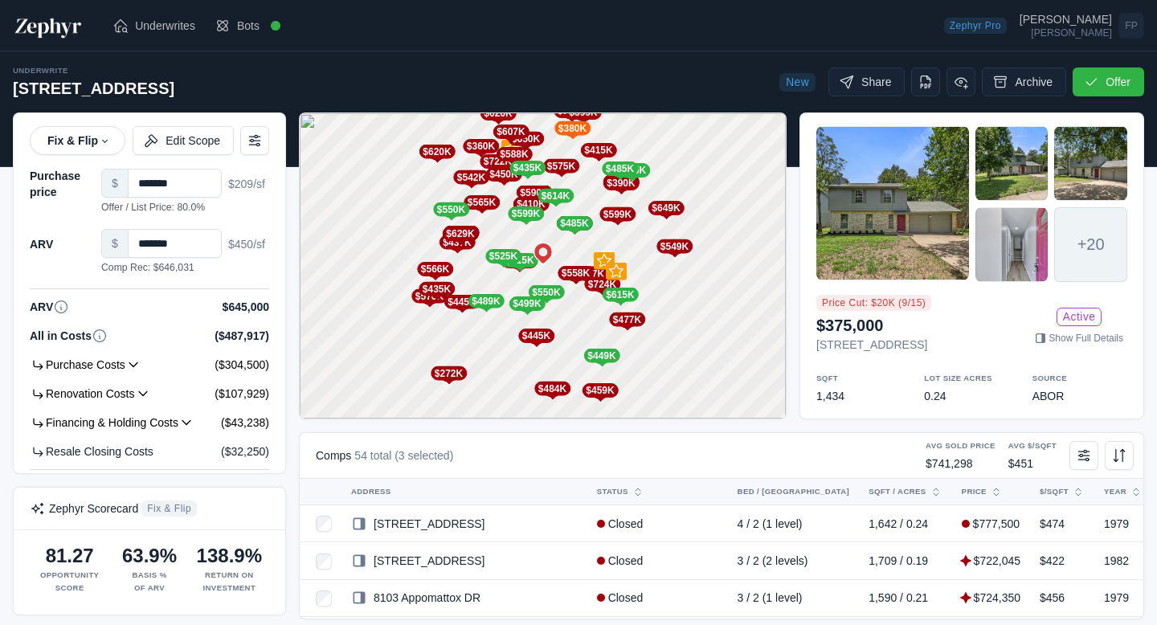
click at [931, 314] on h2 "$375,000" at bounding box center [873, 325] width 115 height 22
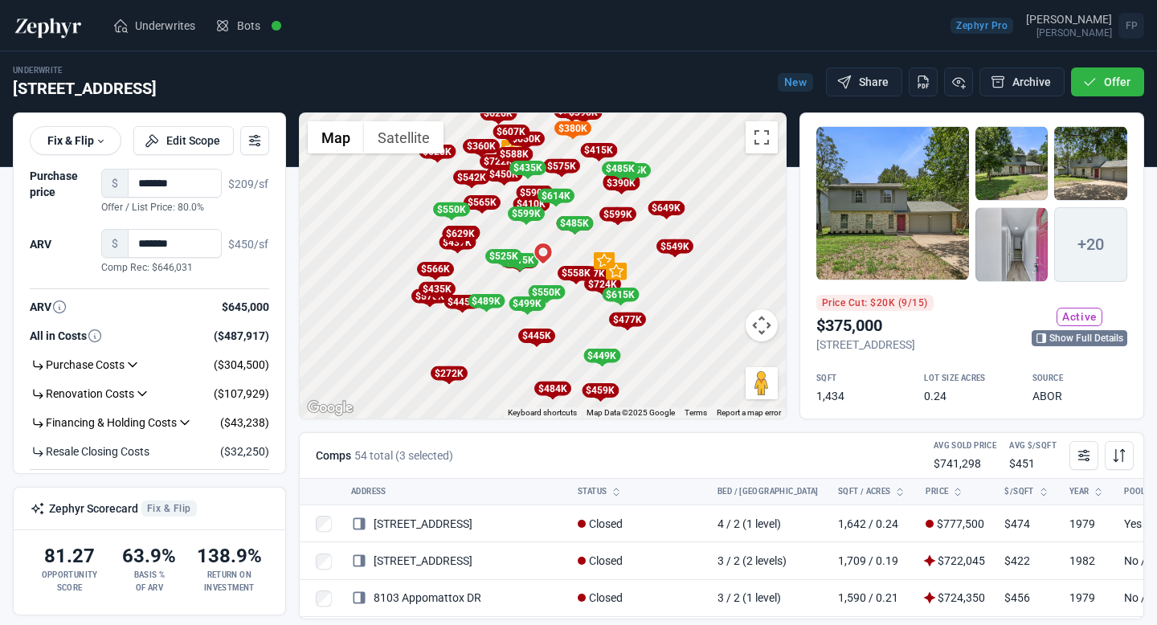
click at [1051, 332] on link "Show Full Details" at bounding box center [1079, 338] width 96 height 16
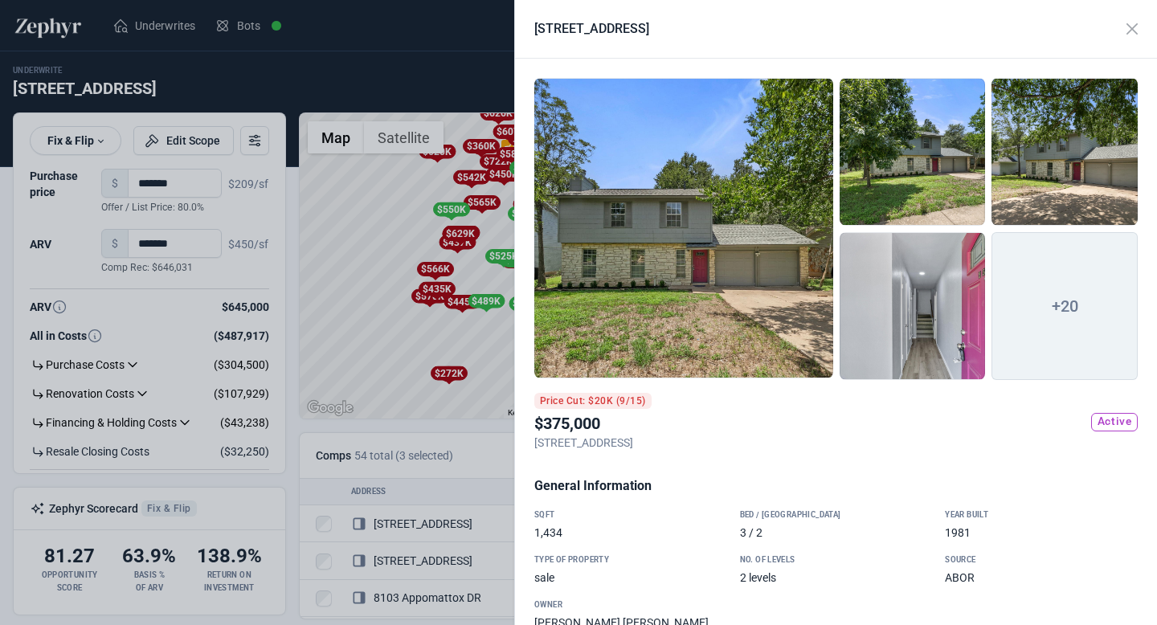
click at [879, 52] on div "2511 Shiloh DR" at bounding box center [836, 29] width 642 height 59
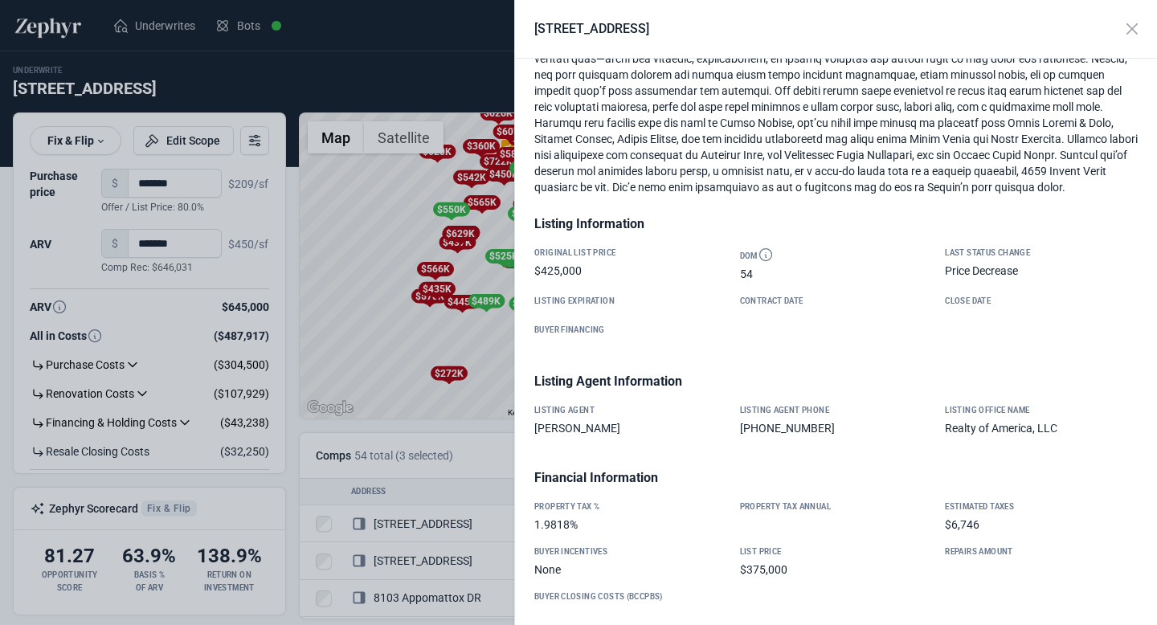
scroll to position [883, 0]
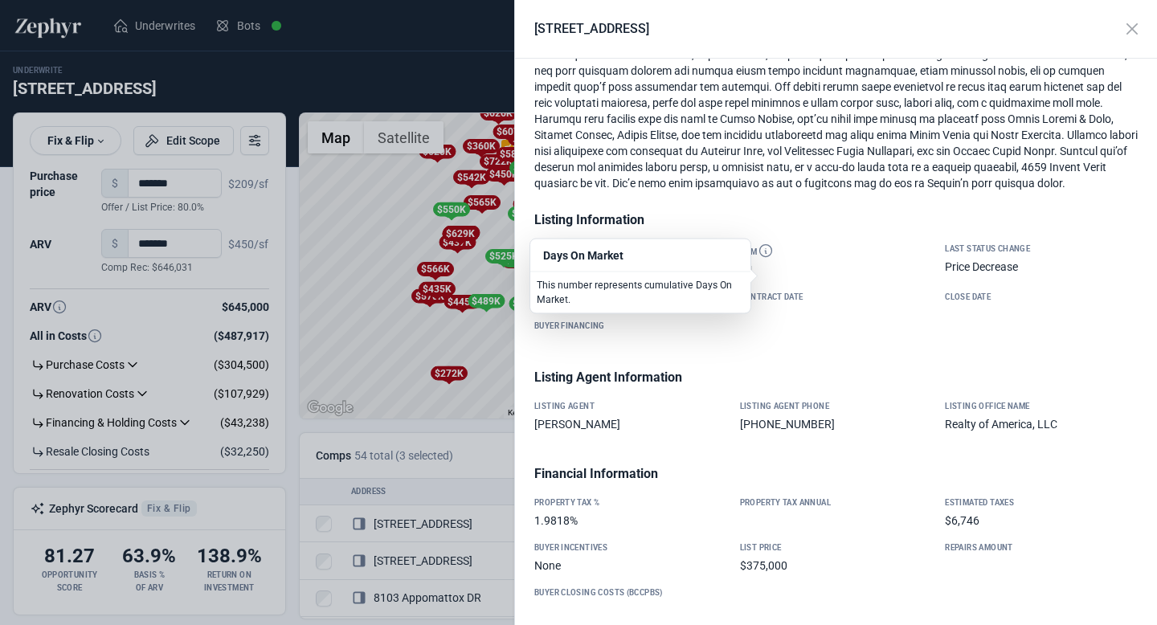
click at [765, 259] on icon "Days On Market" at bounding box center [765, 251] width 16 height 16
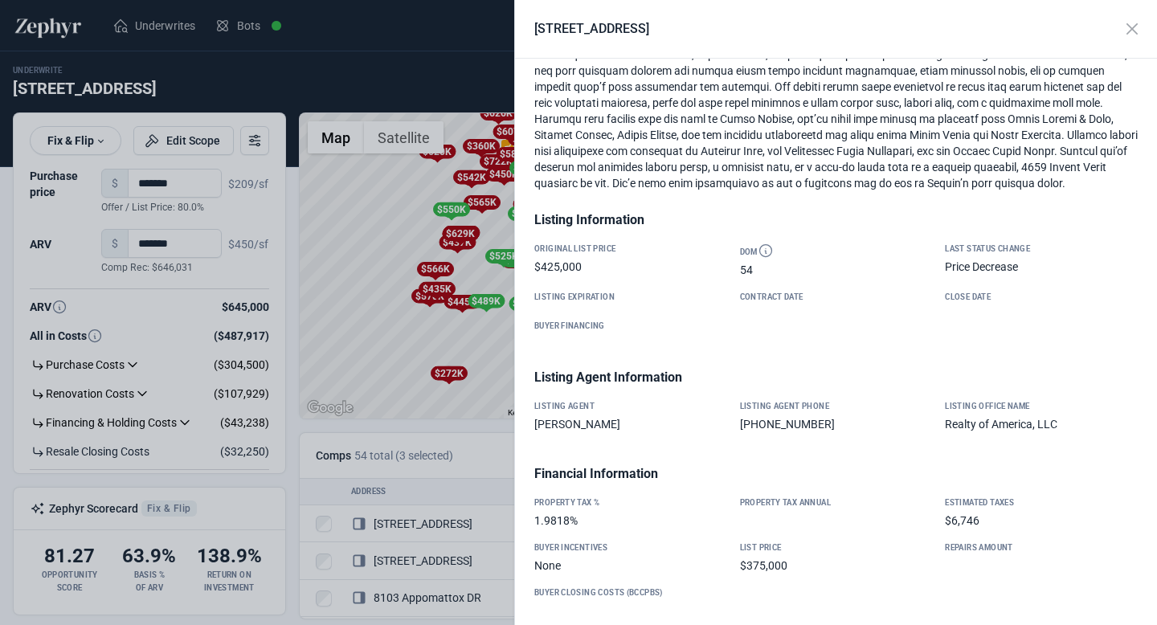
click at [820, 362] on div "General Information SQFT 1,434 Bed / Bath 3 / 2 Year Built 1981 Type of Propert…" at bounding box center [836, 405] width 616 height 1623
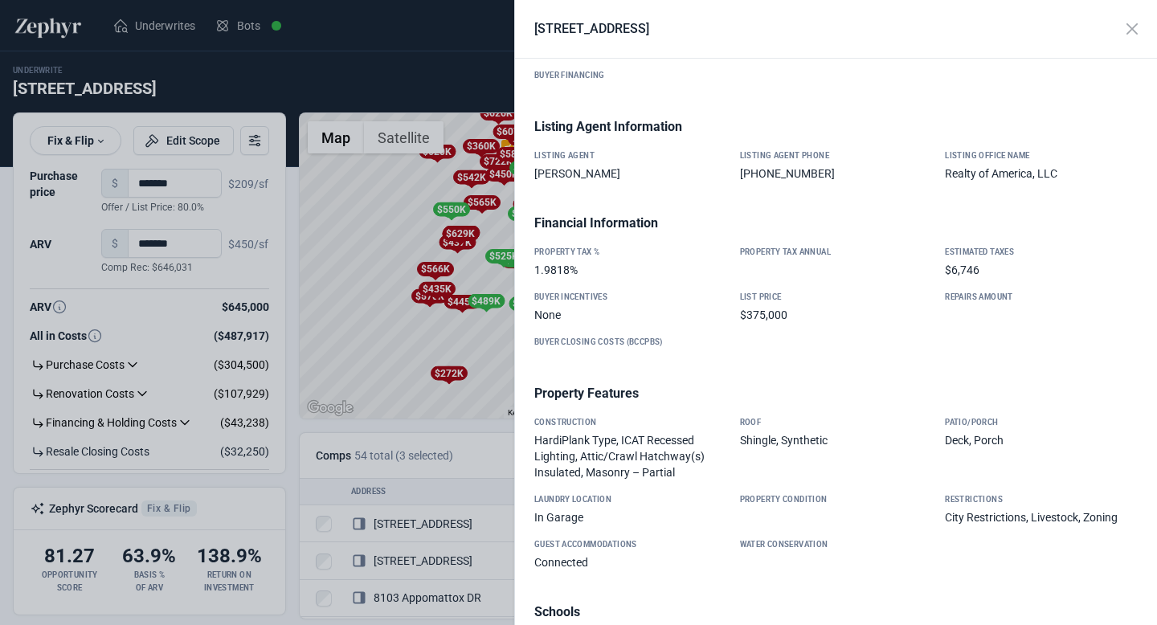
scroll to position [1130, 0]
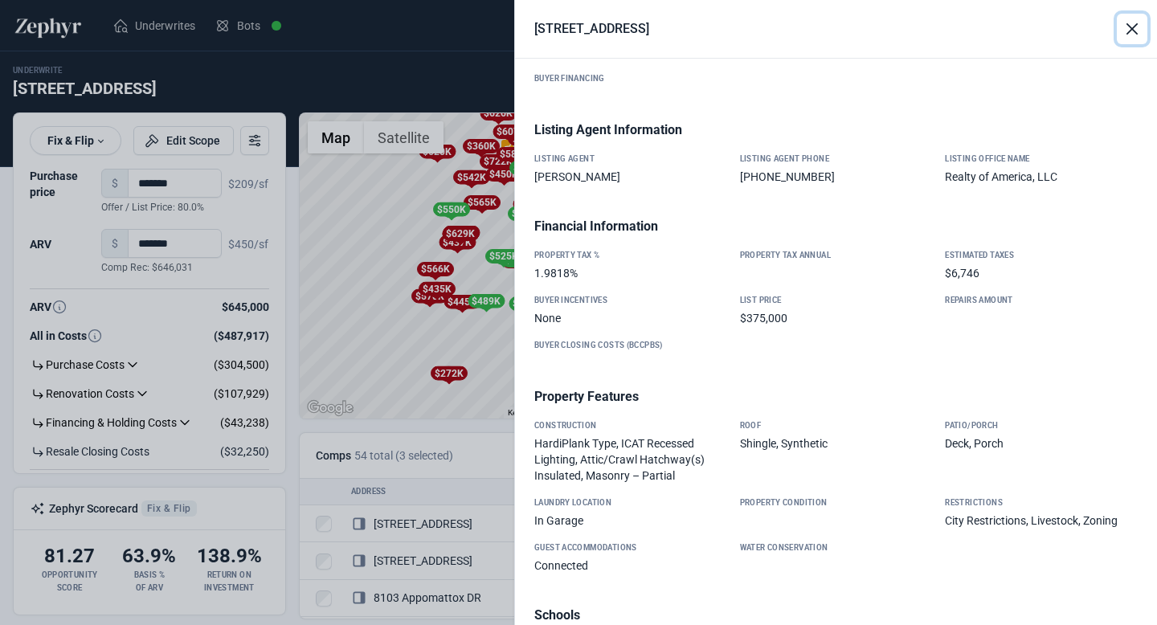
click at [1136, 30] on button "Close" at bounding box center [1132, 29] width 31 height 31
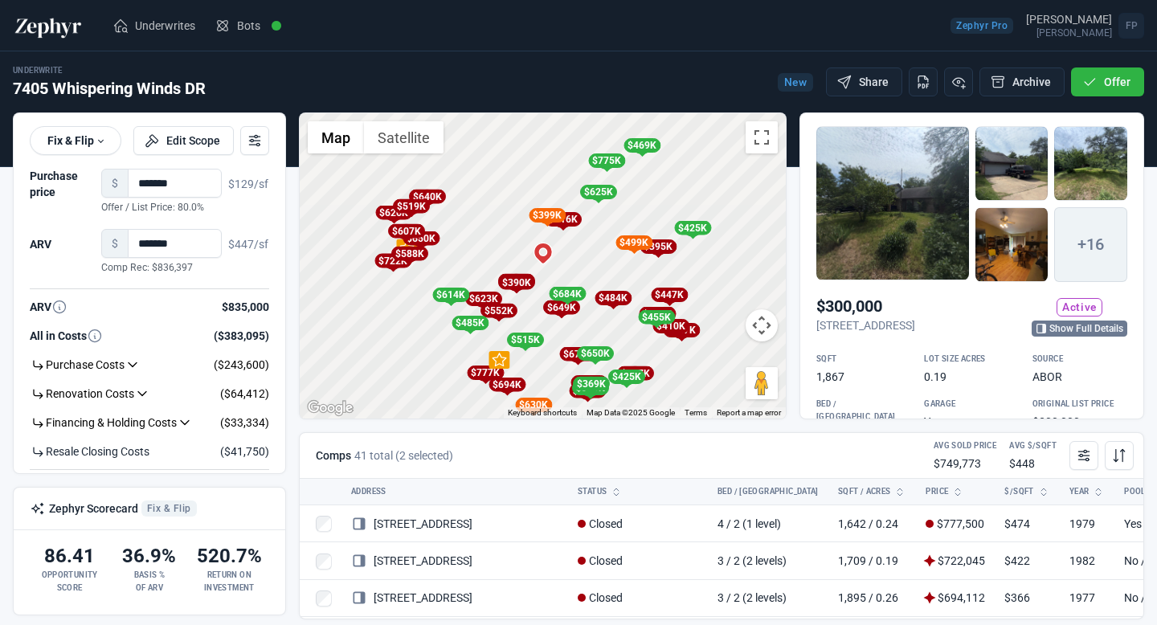
click at [1065, 330] on link "Show Full Details" at bounding box center [1079, 329] width 96 height 16
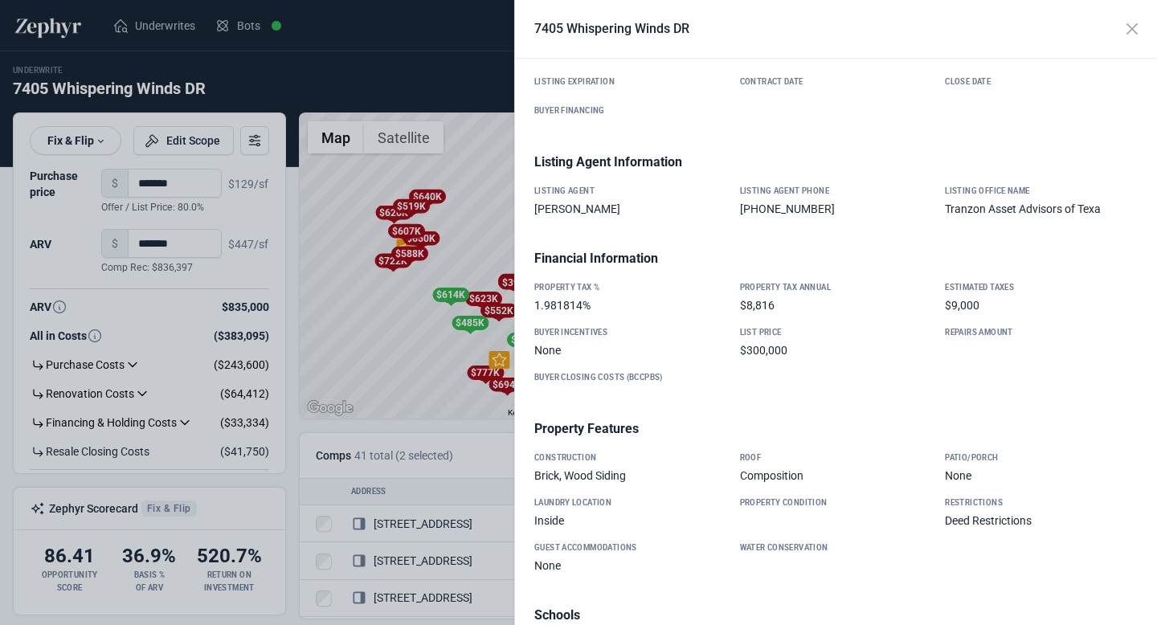
scroll to position [919, 0]
click at [431, 80] on div at bounding box center [578, 312] width 1157 height 625
